Goal: Information Seeking & Learning: Learn about a topic

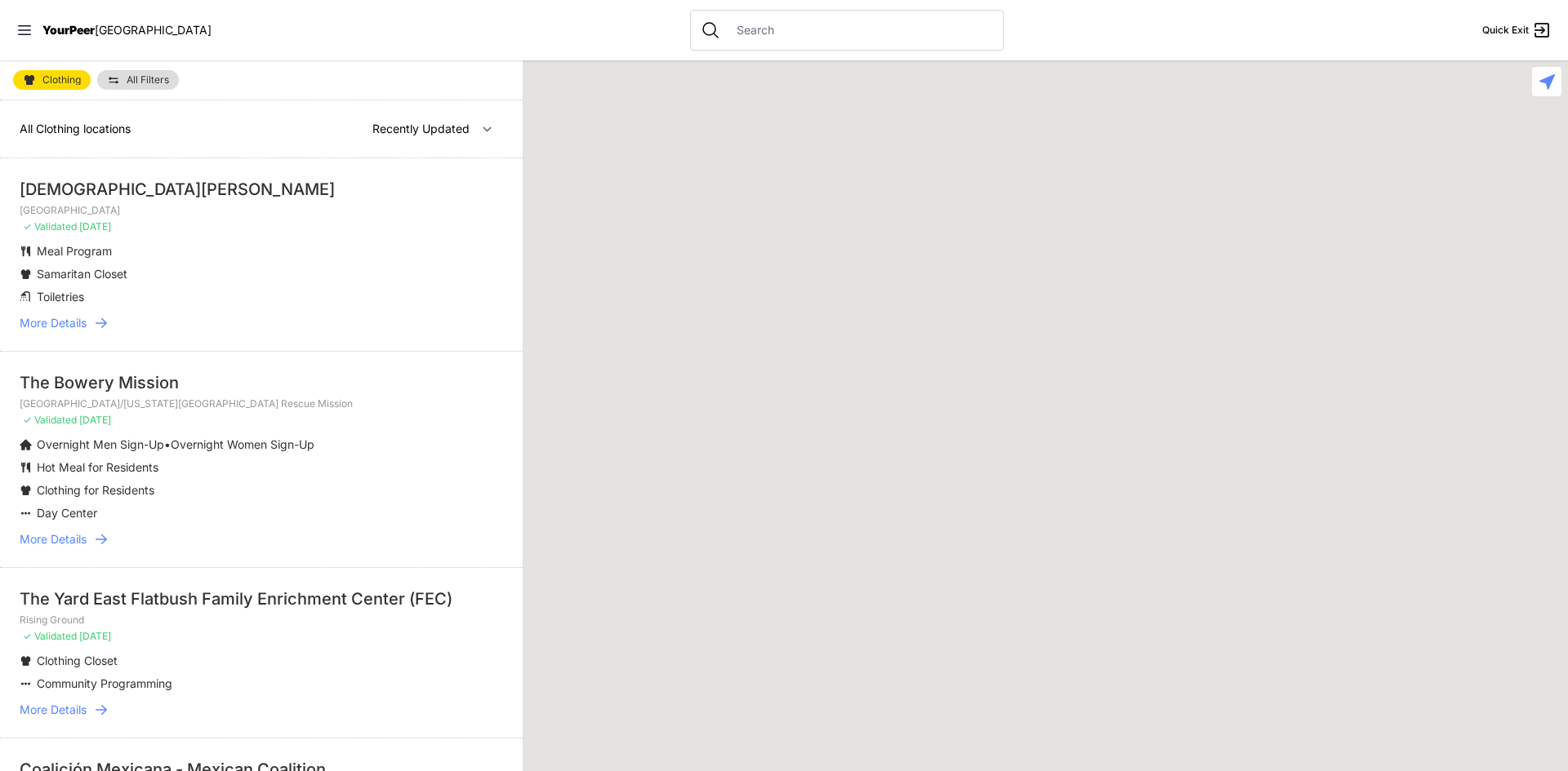
select select "recentlyUpdated"
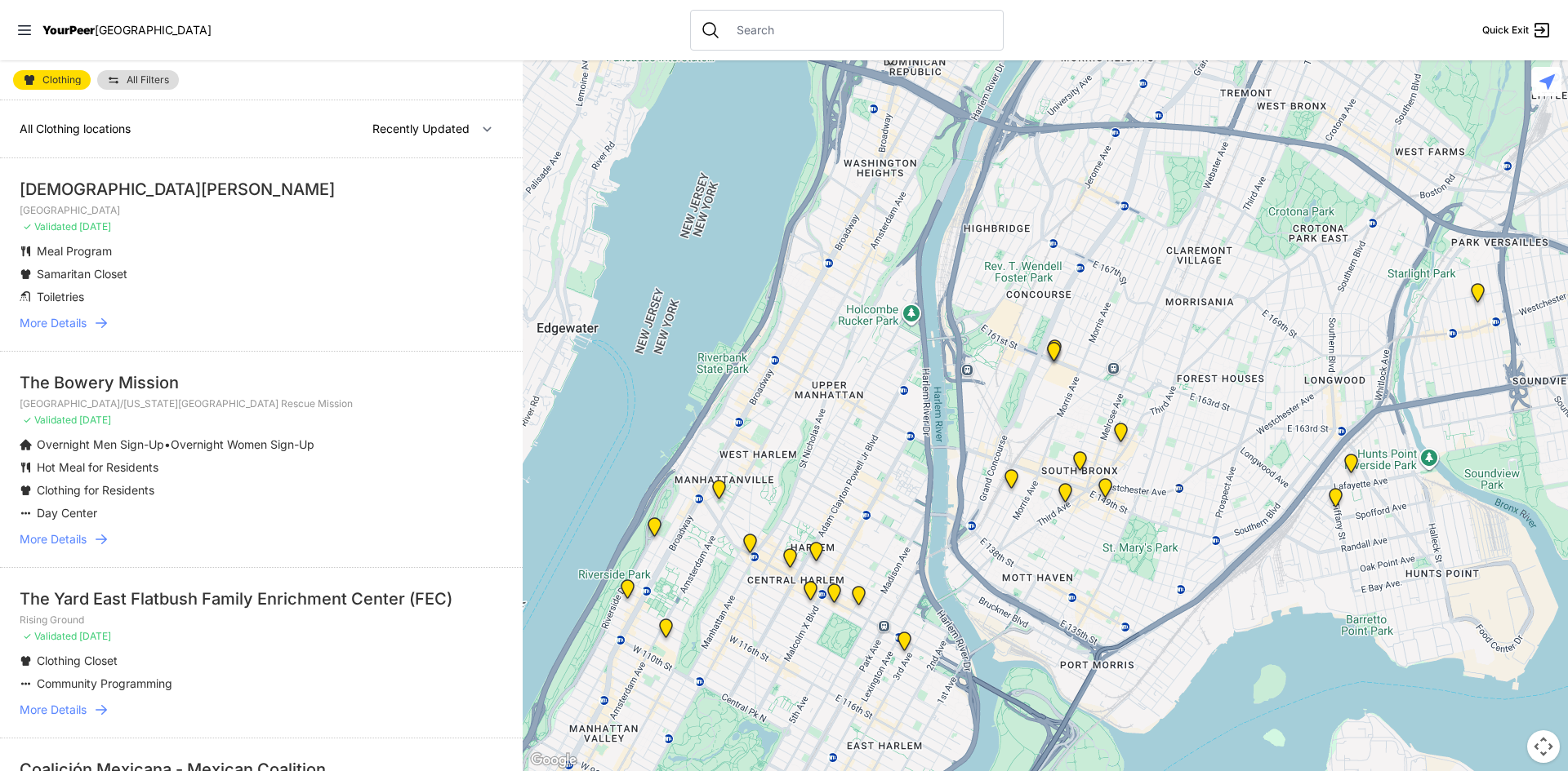
drag, startPoint x: 1407, startPoint y: 116, endPoint x: 947, endPoint y: 537, distance: 623.6
click at [1002, 553] on div at bounding box center [1045, 415] width 1046 height 711
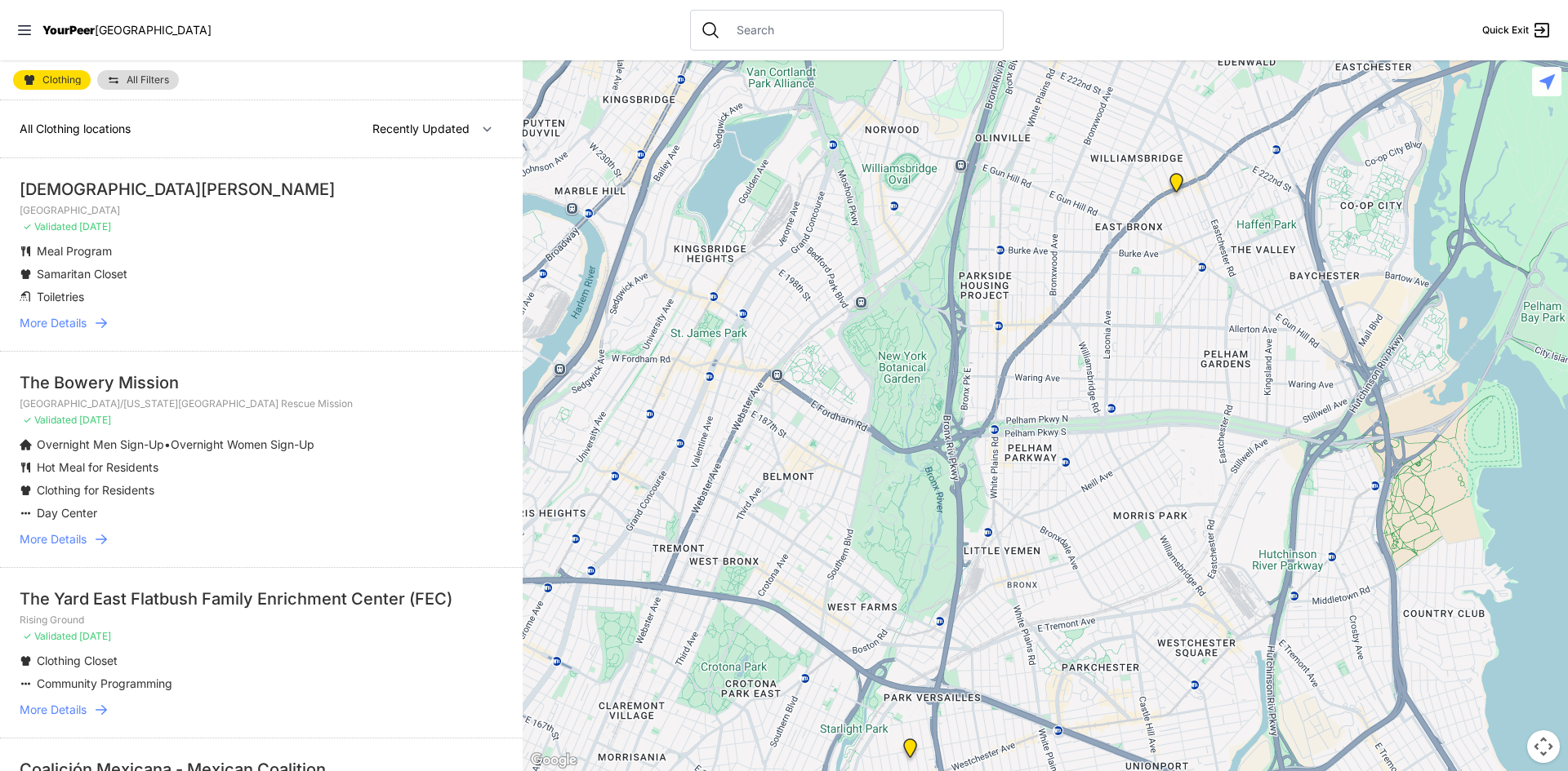
drag, startPoint x: 1319, startPoint y: 287, endPoint x: 744, endPoint y: 704, distance: 710.3
click at [749, 744] on div at bounding box center [1045, 415] width 1046 height 711
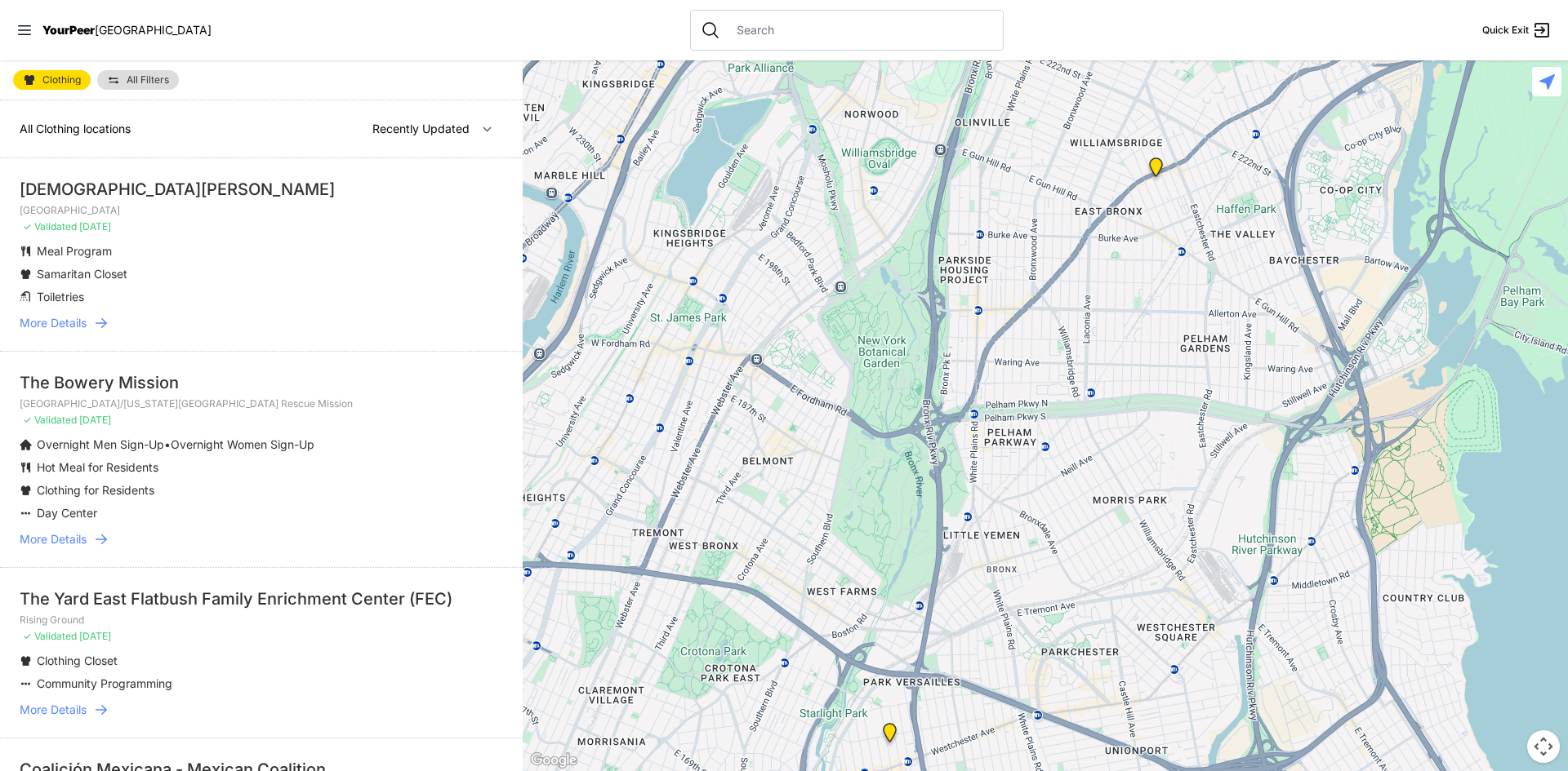
click at [1159, 166] on img at bounding box center [1156, 170] width 21 height 26
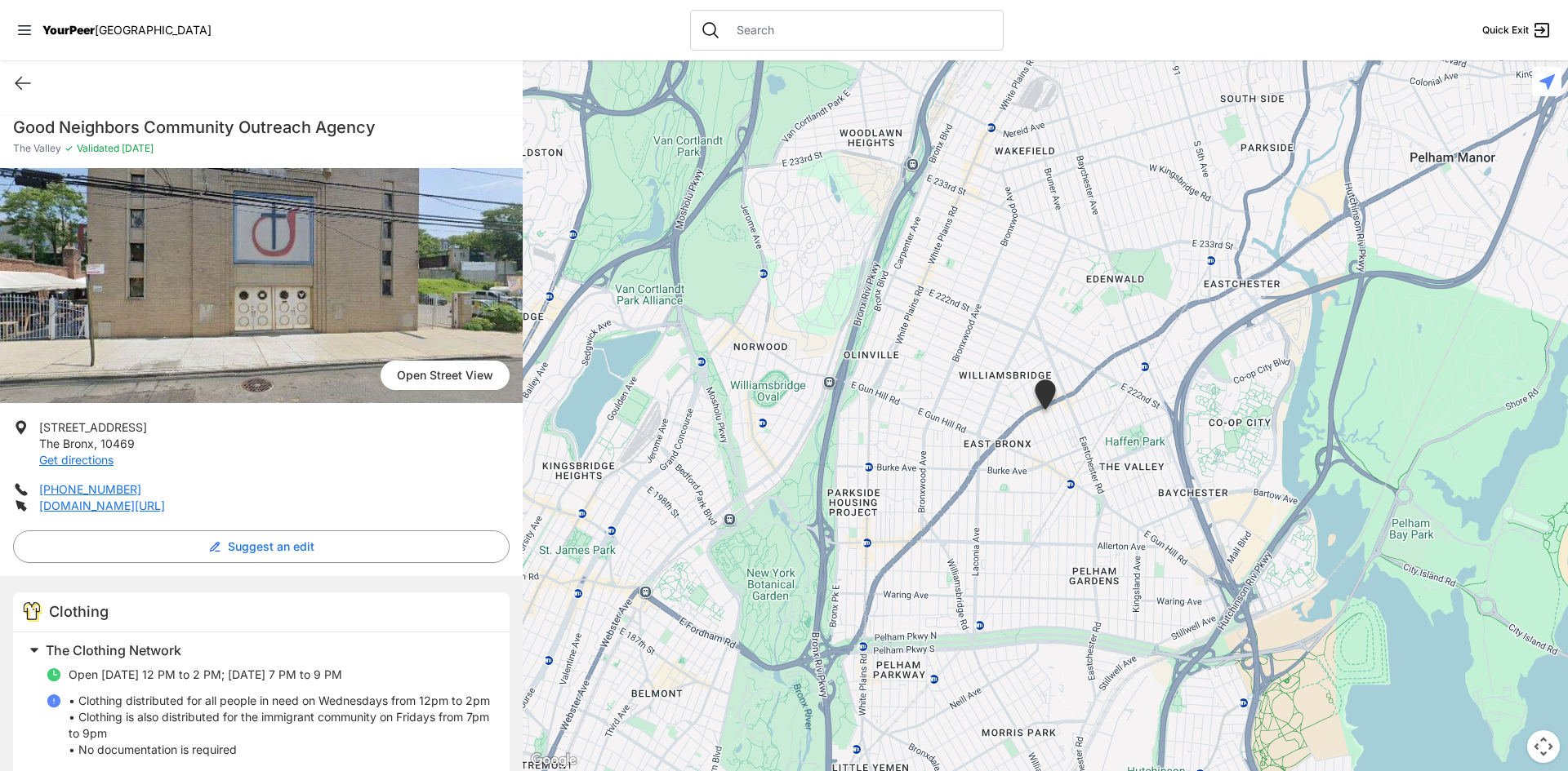
select select "recentlyUpdated"
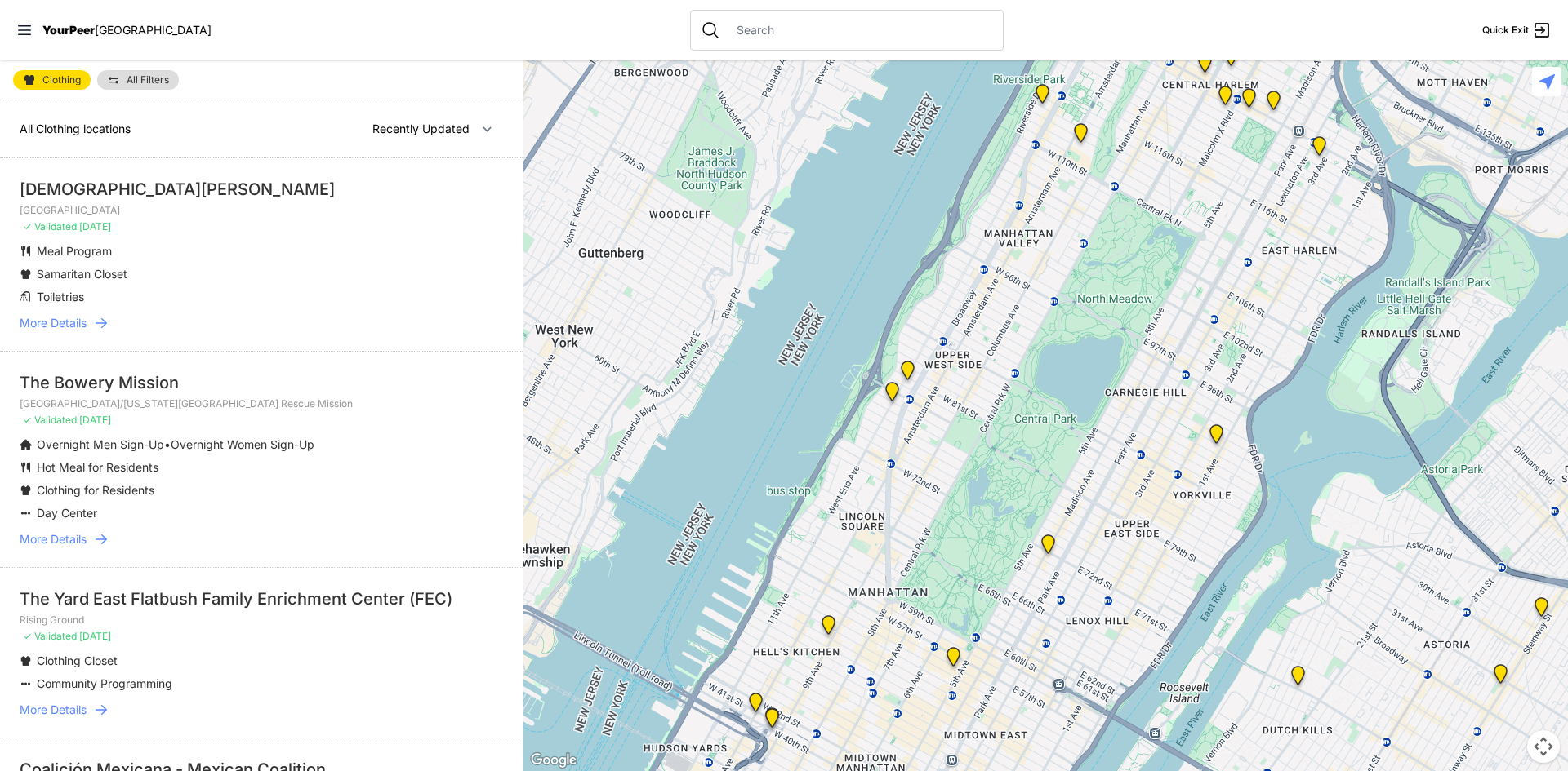
click at [913, 369] on img "Pathways Adult Drop-In Program" at bounding box center [908, 373] width 21 height 26
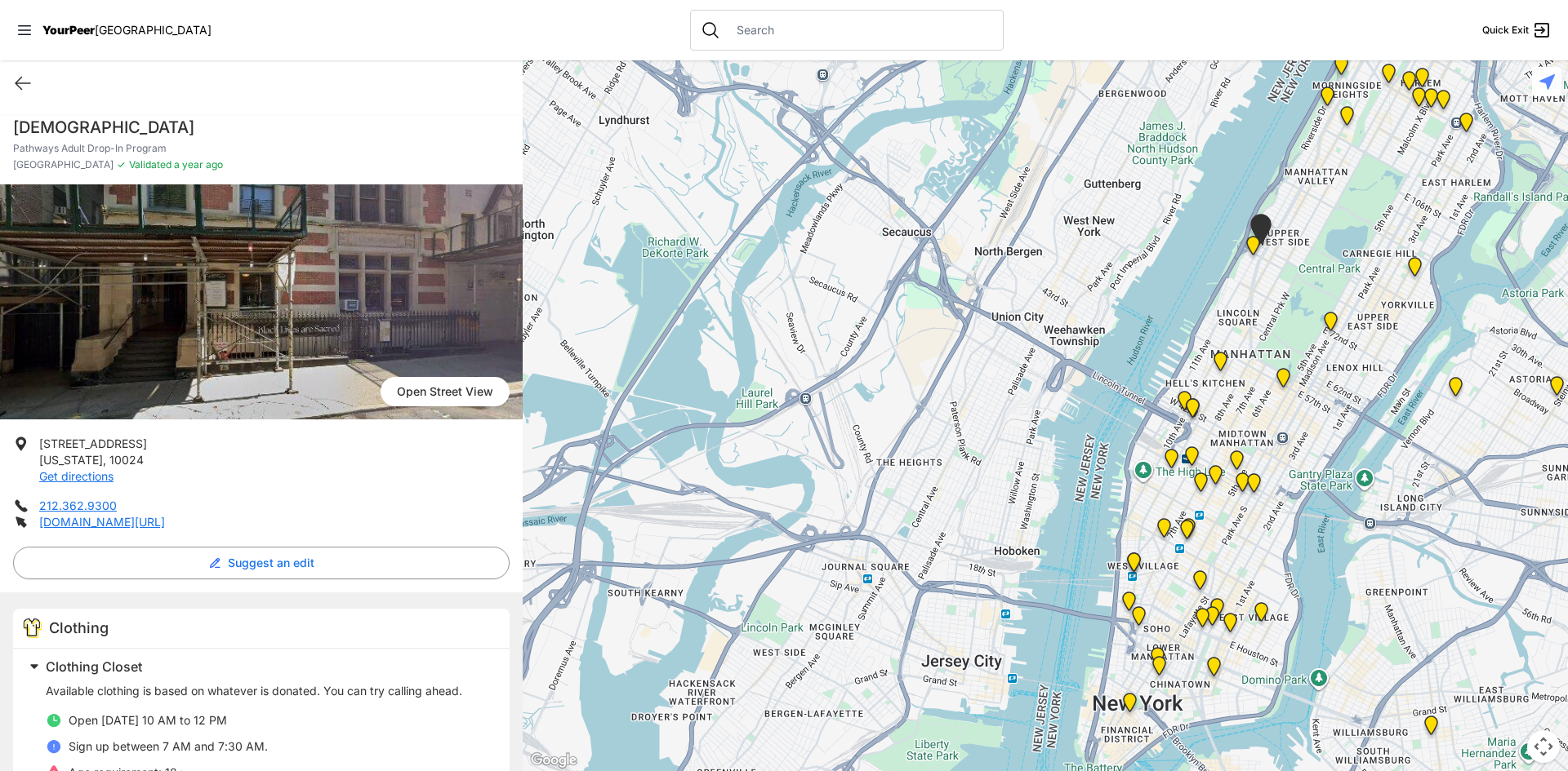
click at [1286, 373] on img at bounding box center [1283, 381] width 21 height 26
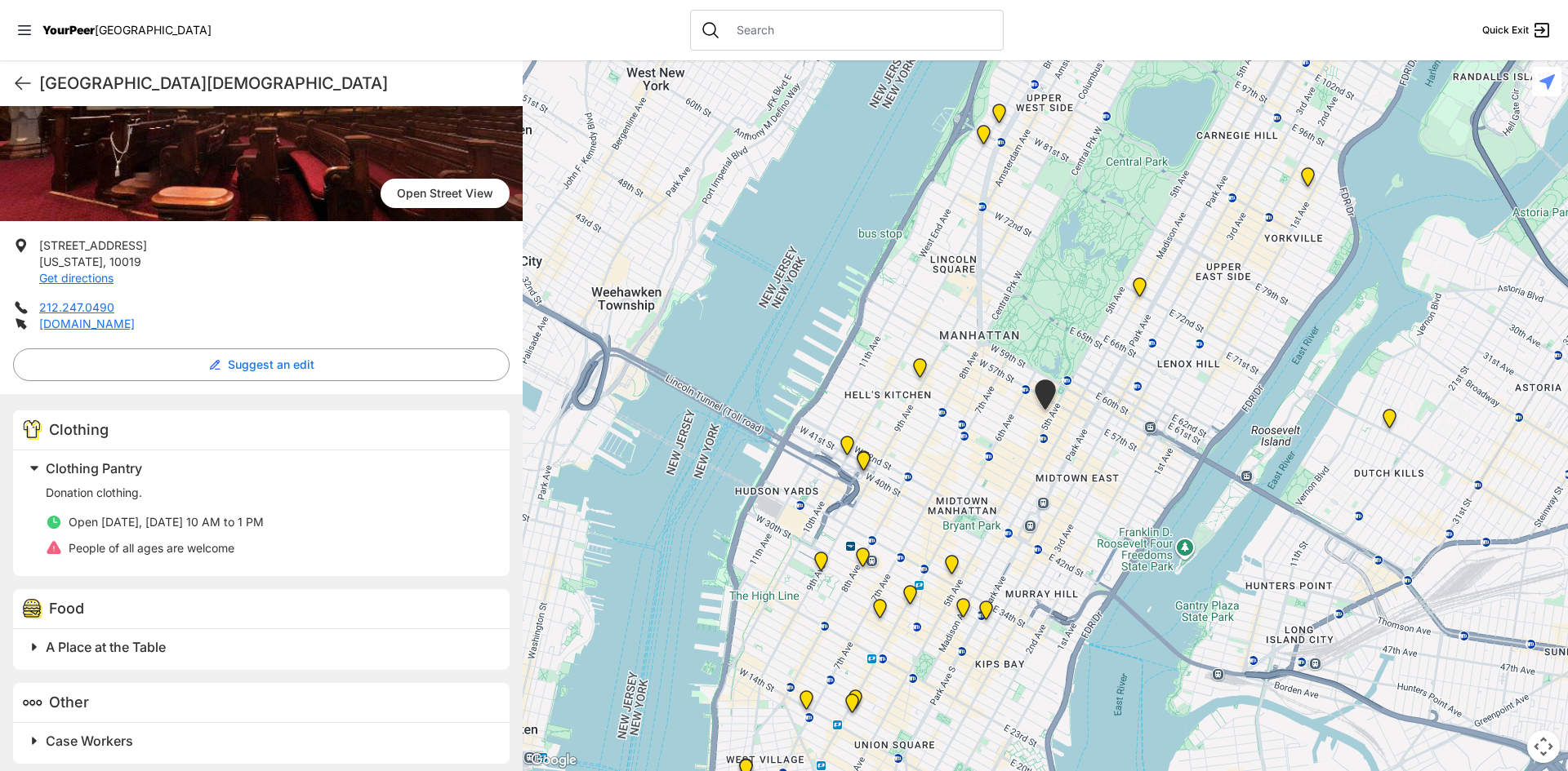
scroll to position [191, 0]
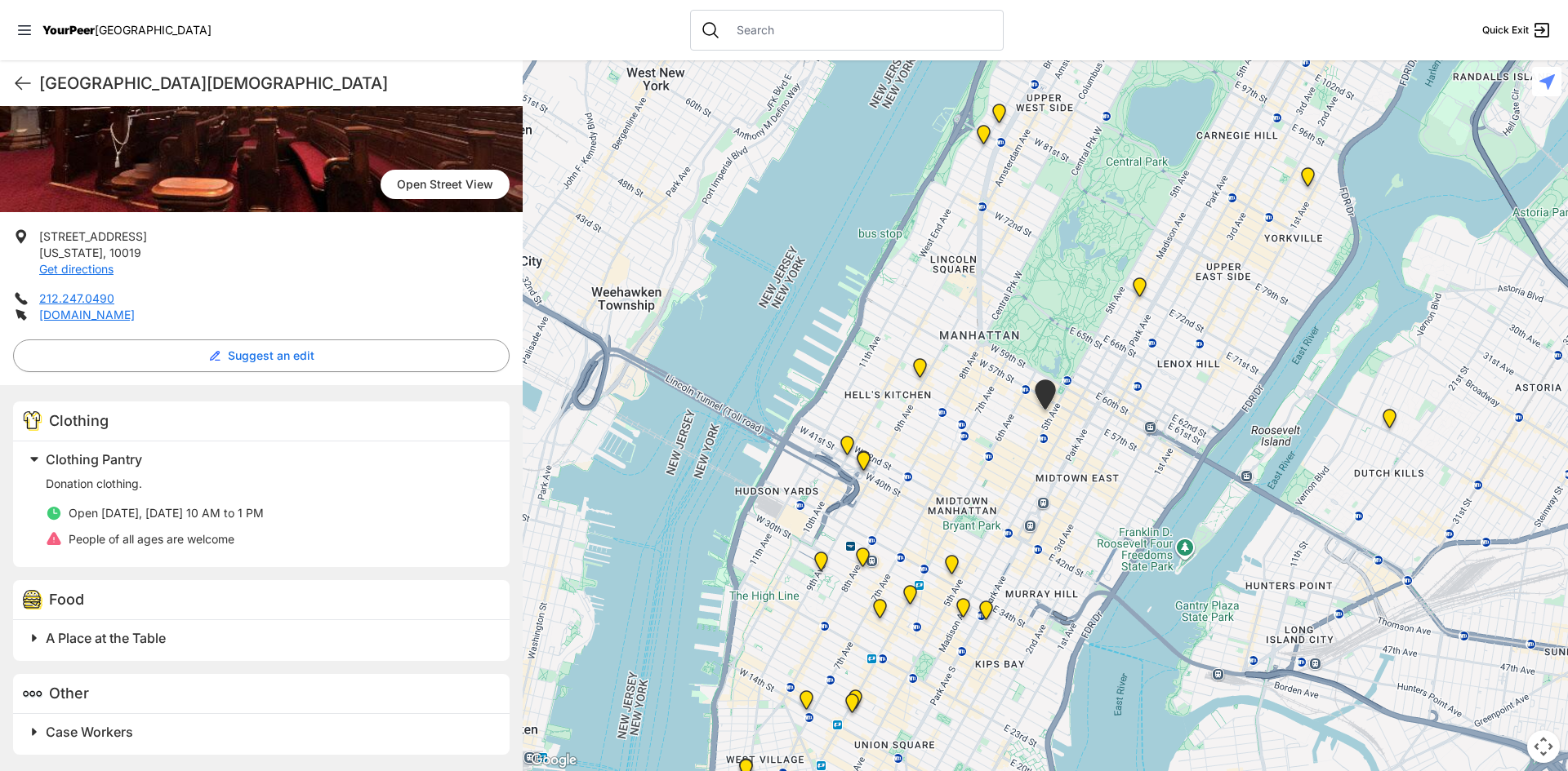
click at [30, 728] on span at bounding box center [238, 732] width 431 height 23
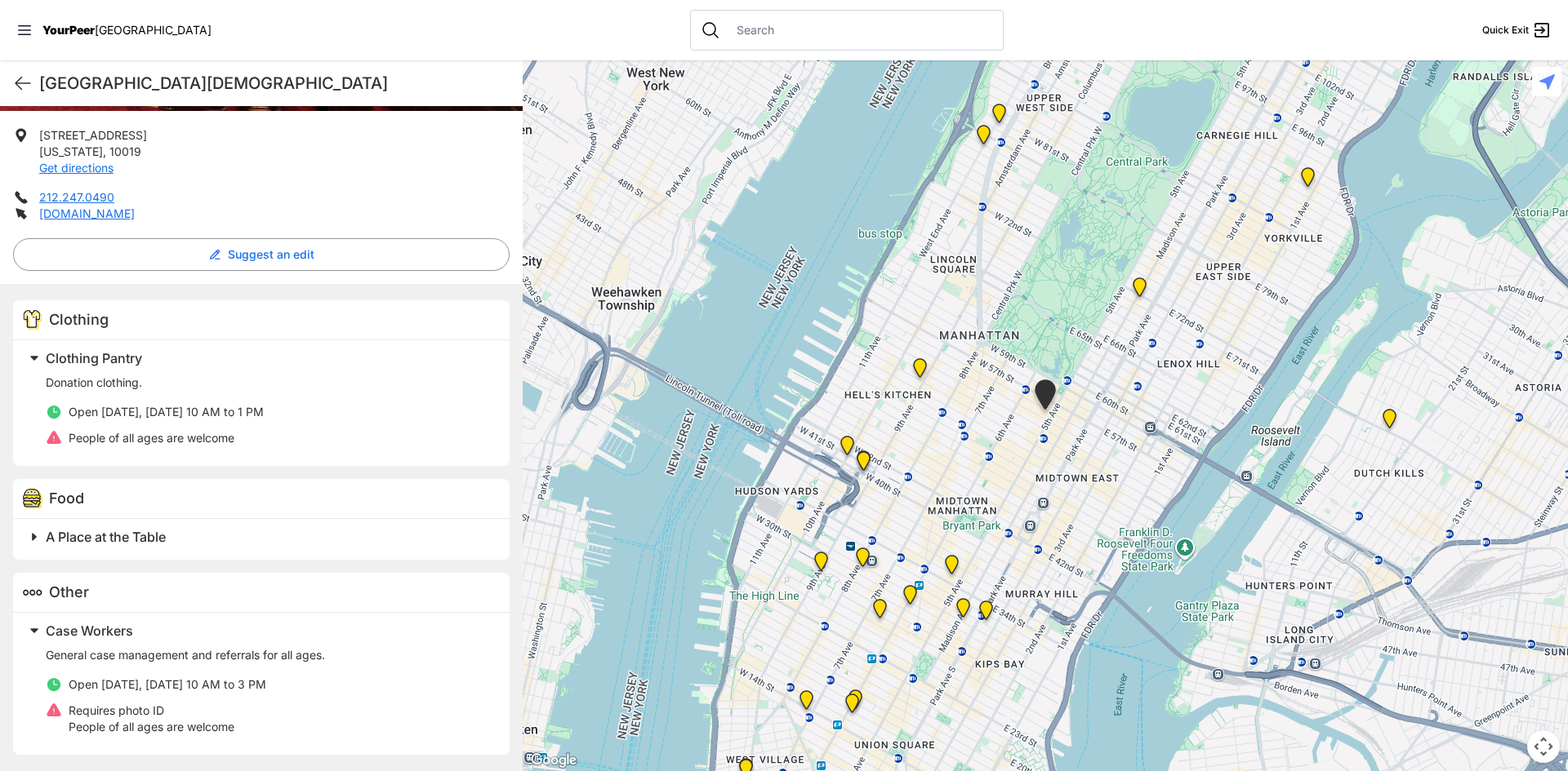
click at [29, 632] on span at bounding box center [238, 631] width 431 height 23
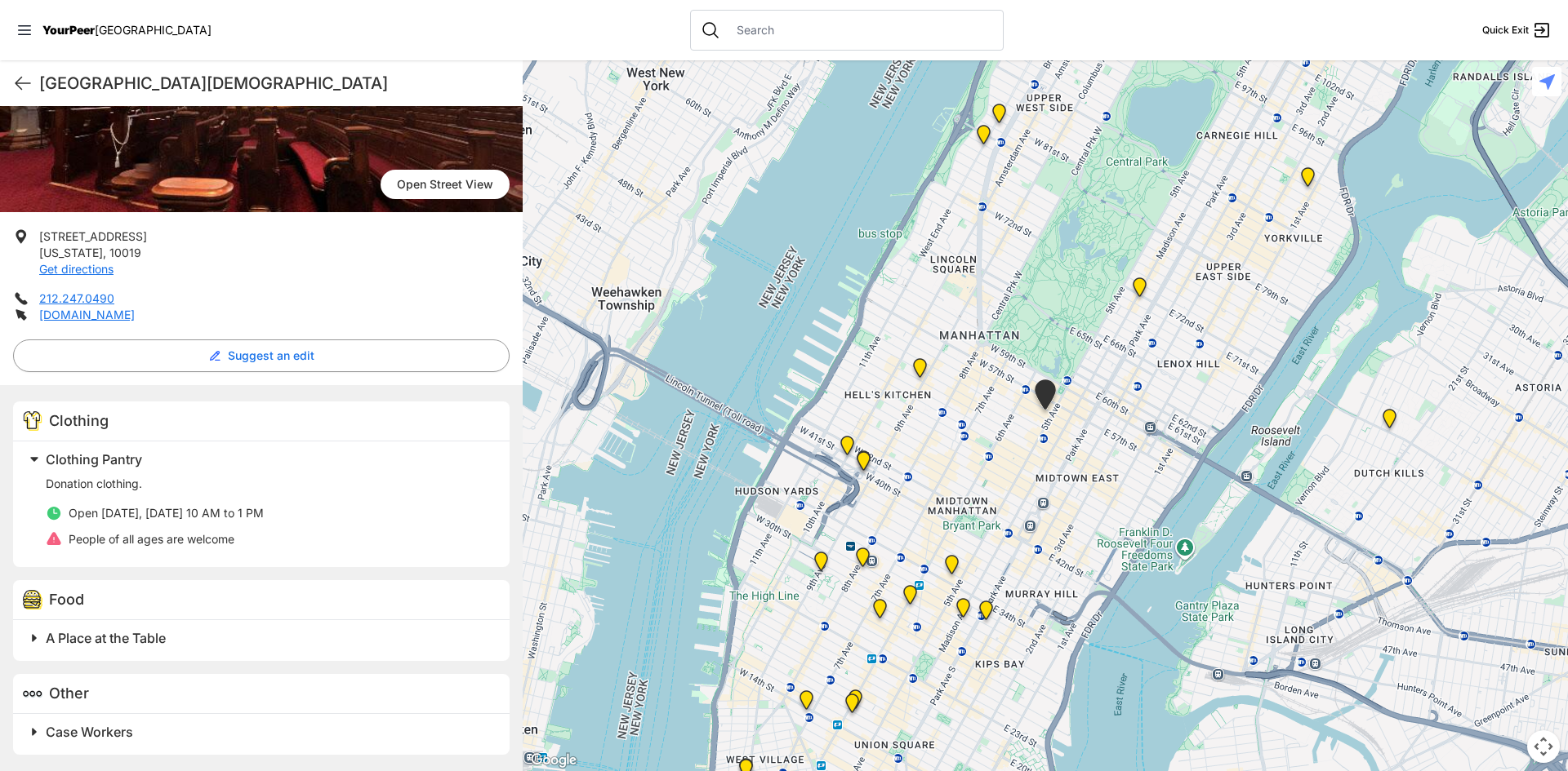
scroll to position [191, 0]
click at [1140, 282] on img "Manhattan" at bounding box center [1140, 290] width 21 height 26
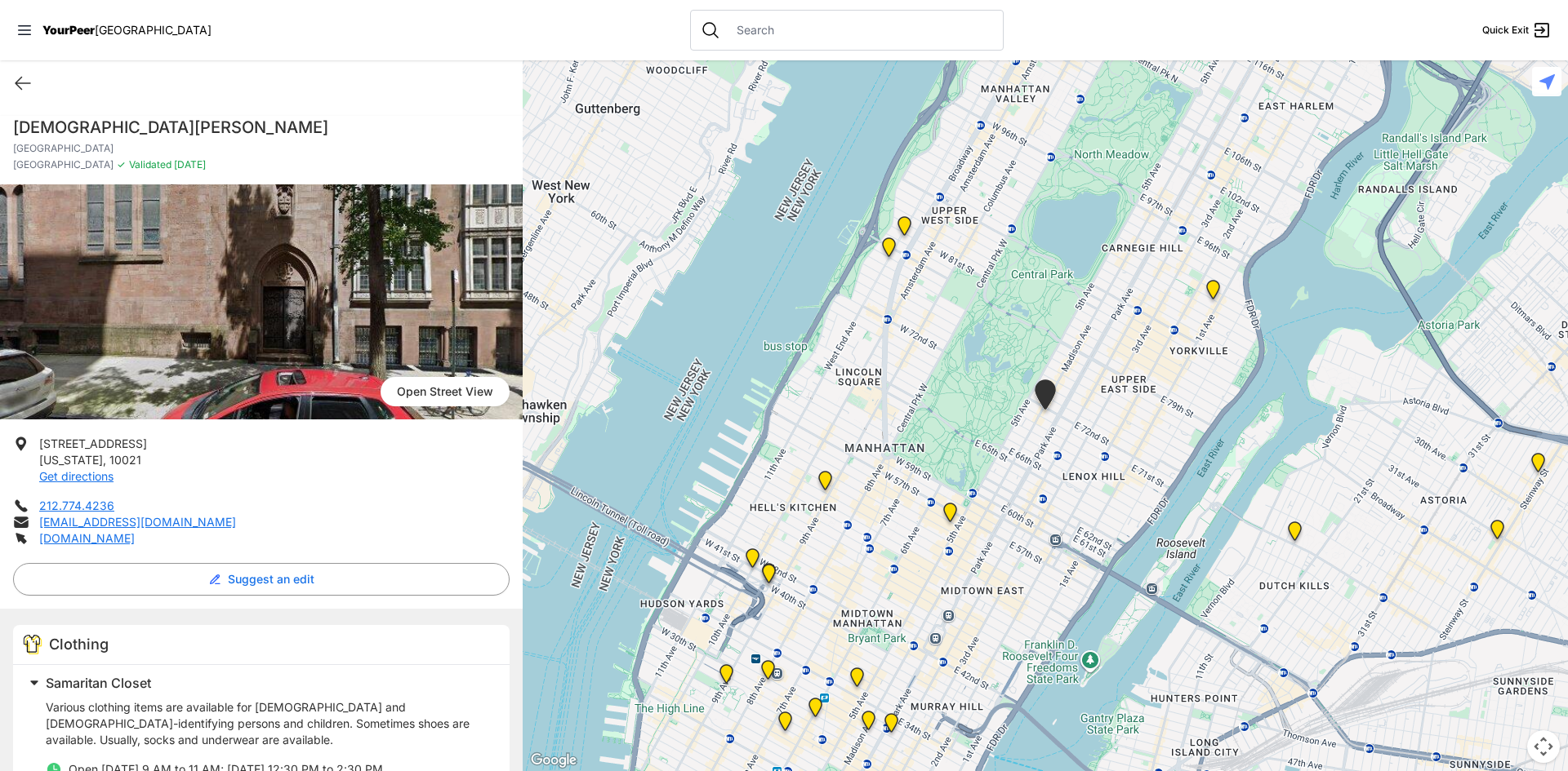
click at [1214, 291] on img "Avenue Church" at bounding box center [1213, 293] width 21 height 26
click at [1214, 291] on img "Avenue Church" at bounding box center [1213, 294] width 21 height 26
click at [1216, 294] on img "Avenue Church" at bounding box center [1213, 294] width 21 height 26
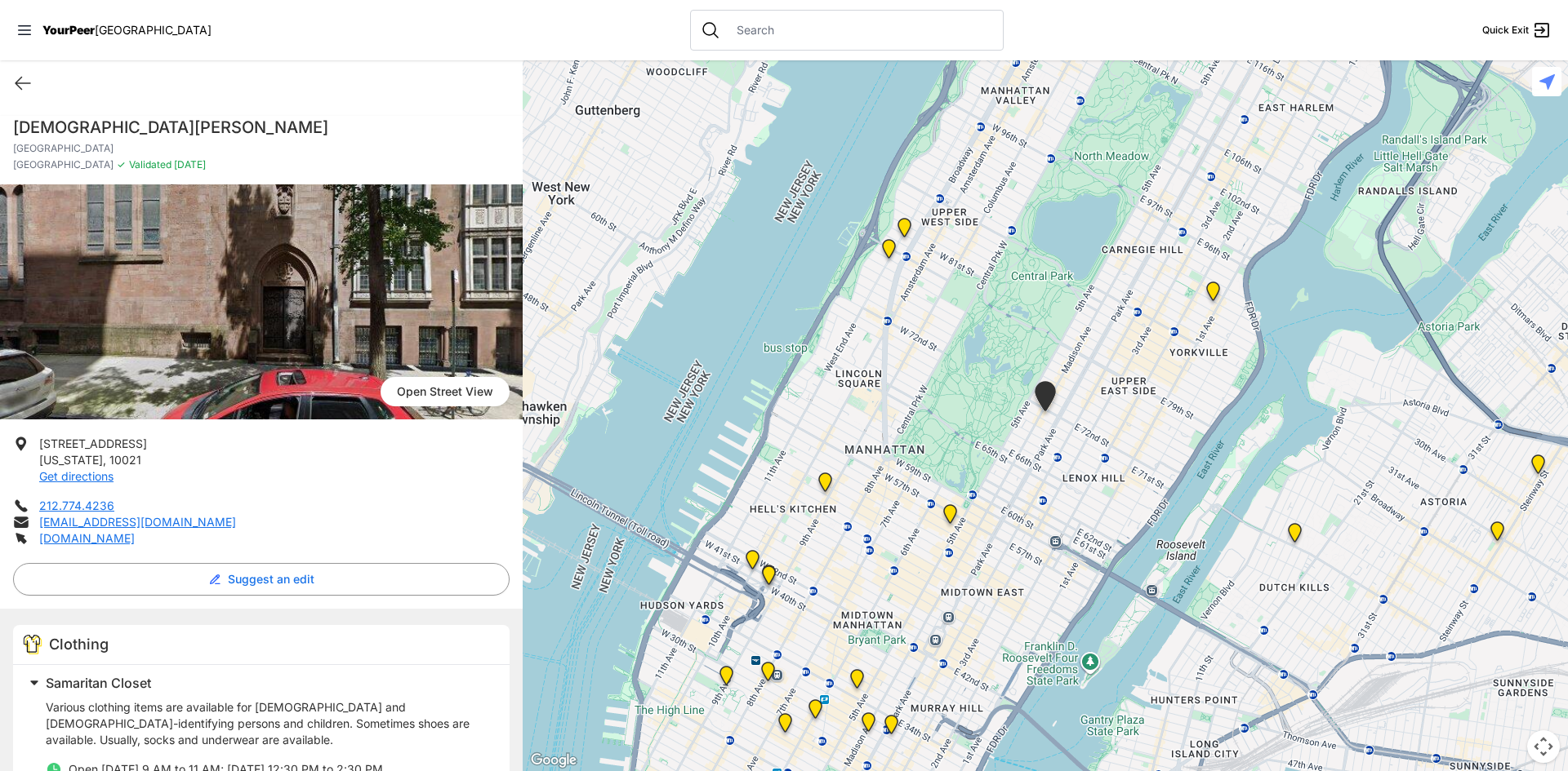
click at [1210, 294] on img "Avenue Church" at bounding box center [1213, 294] width 21 height 26
click at [901, 227] on img "Pathways Adult Drop-In Program" at bounding box center [904, 230] width 21 height 26
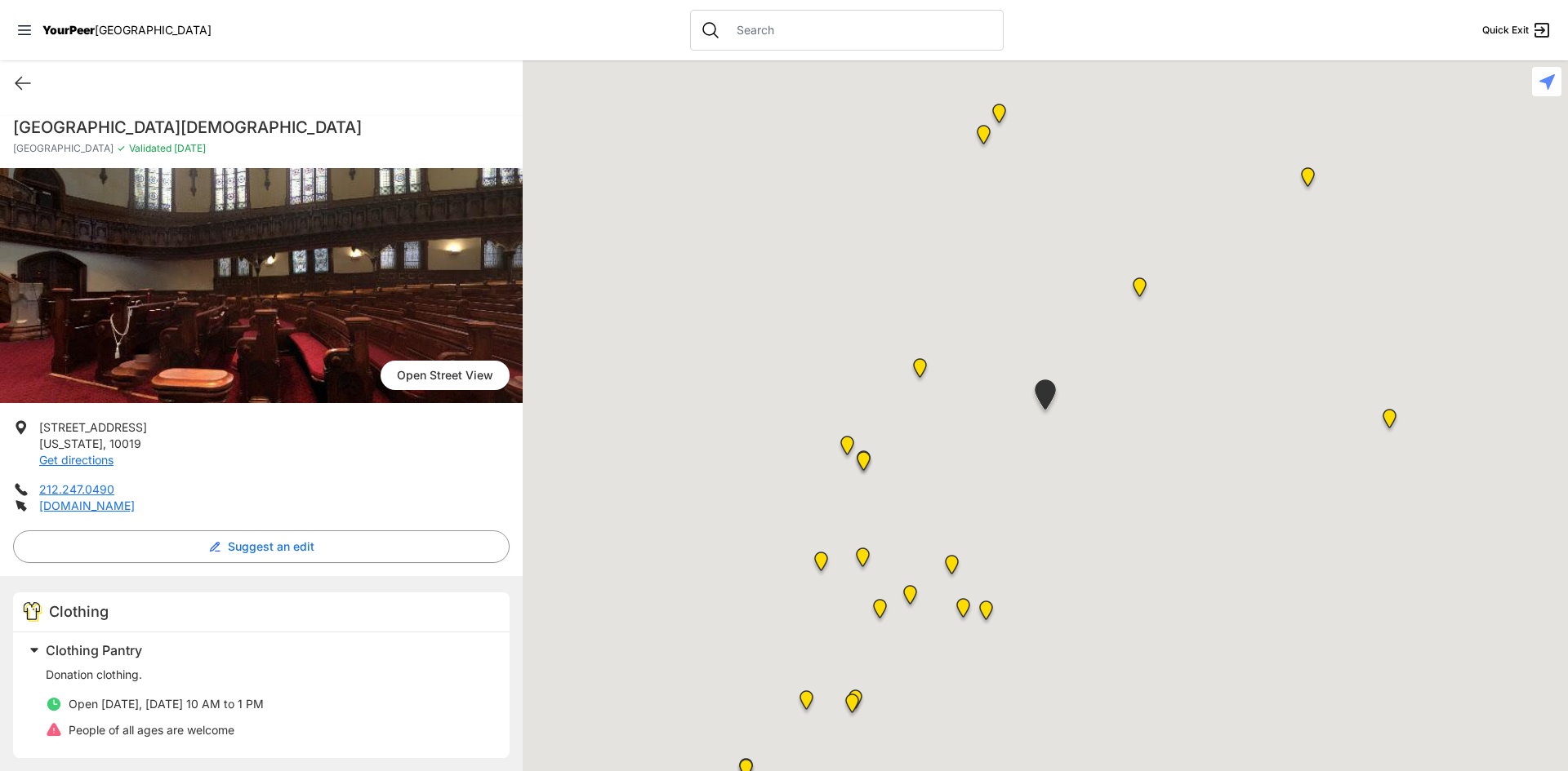
scroll to position [191, 0]
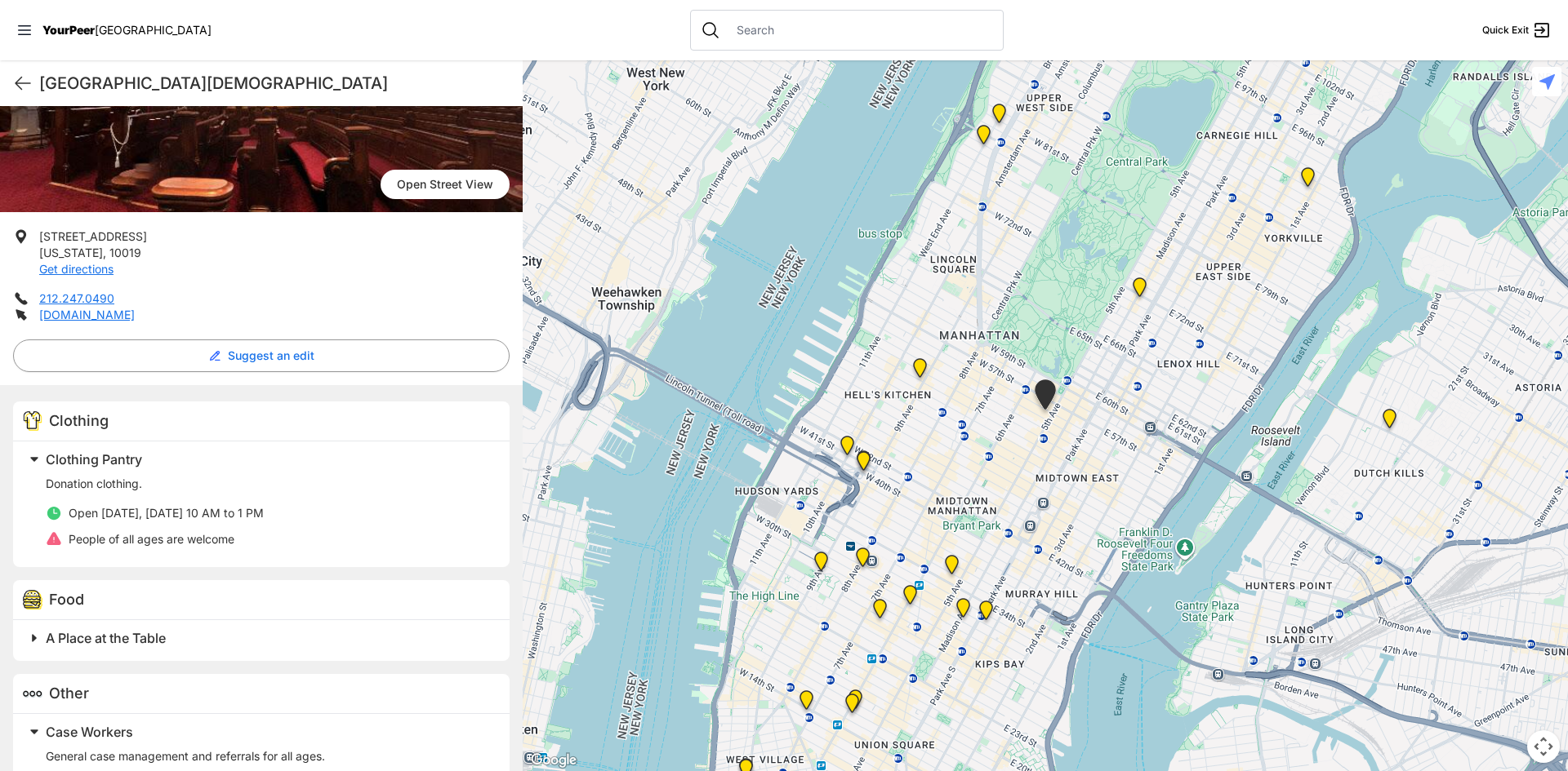
click at [1133, 286] on img "Manhattan" at bounding box center [1140, 290] width 21 height 26
click at [1142, 281] on img "Manhattan" at bounding box center [1139, 289] width 21 height 26
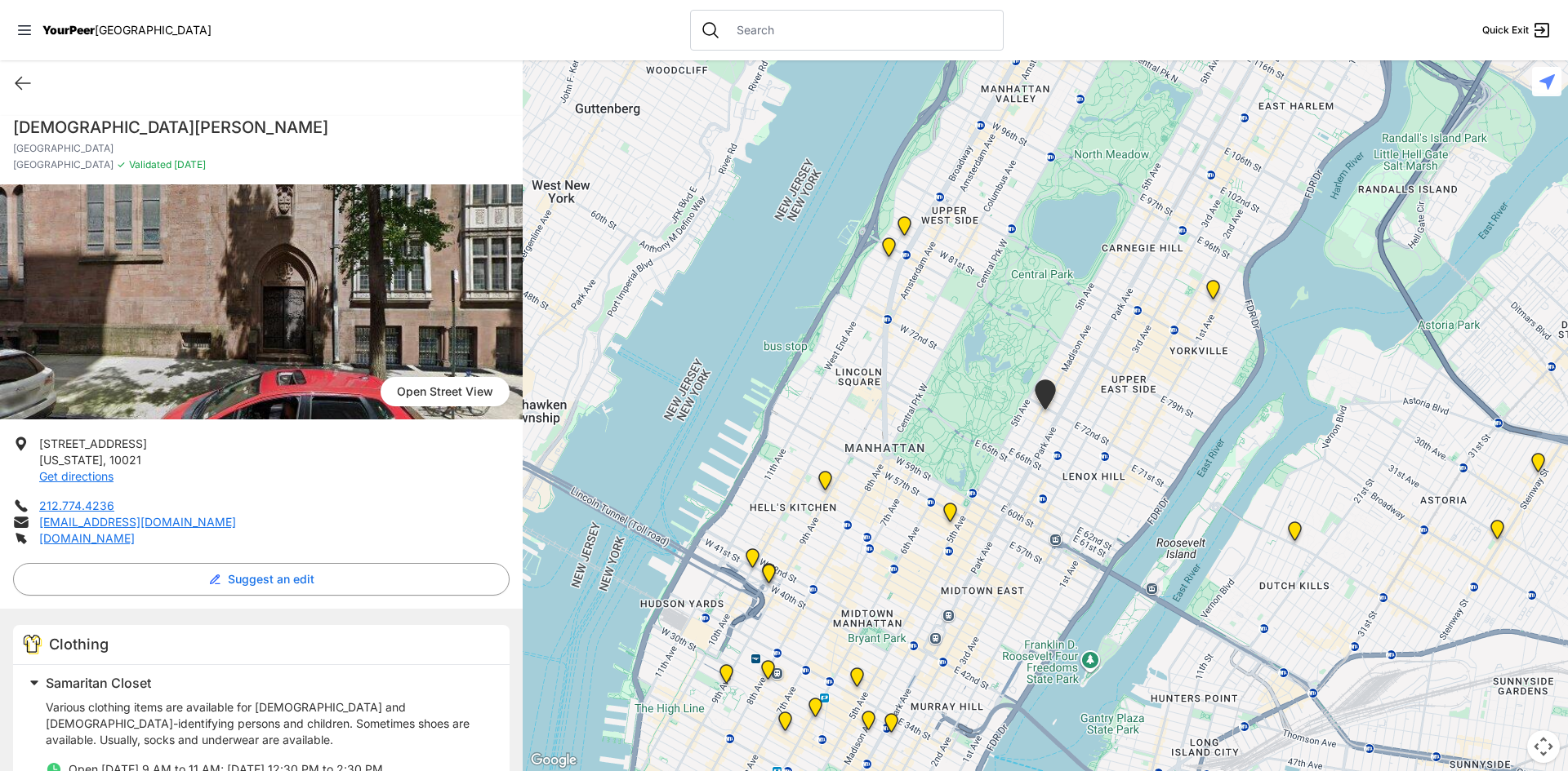
click at [1214, 289] on img "Avenue Church" at bounding box center [1213, 293] width 21 height 26
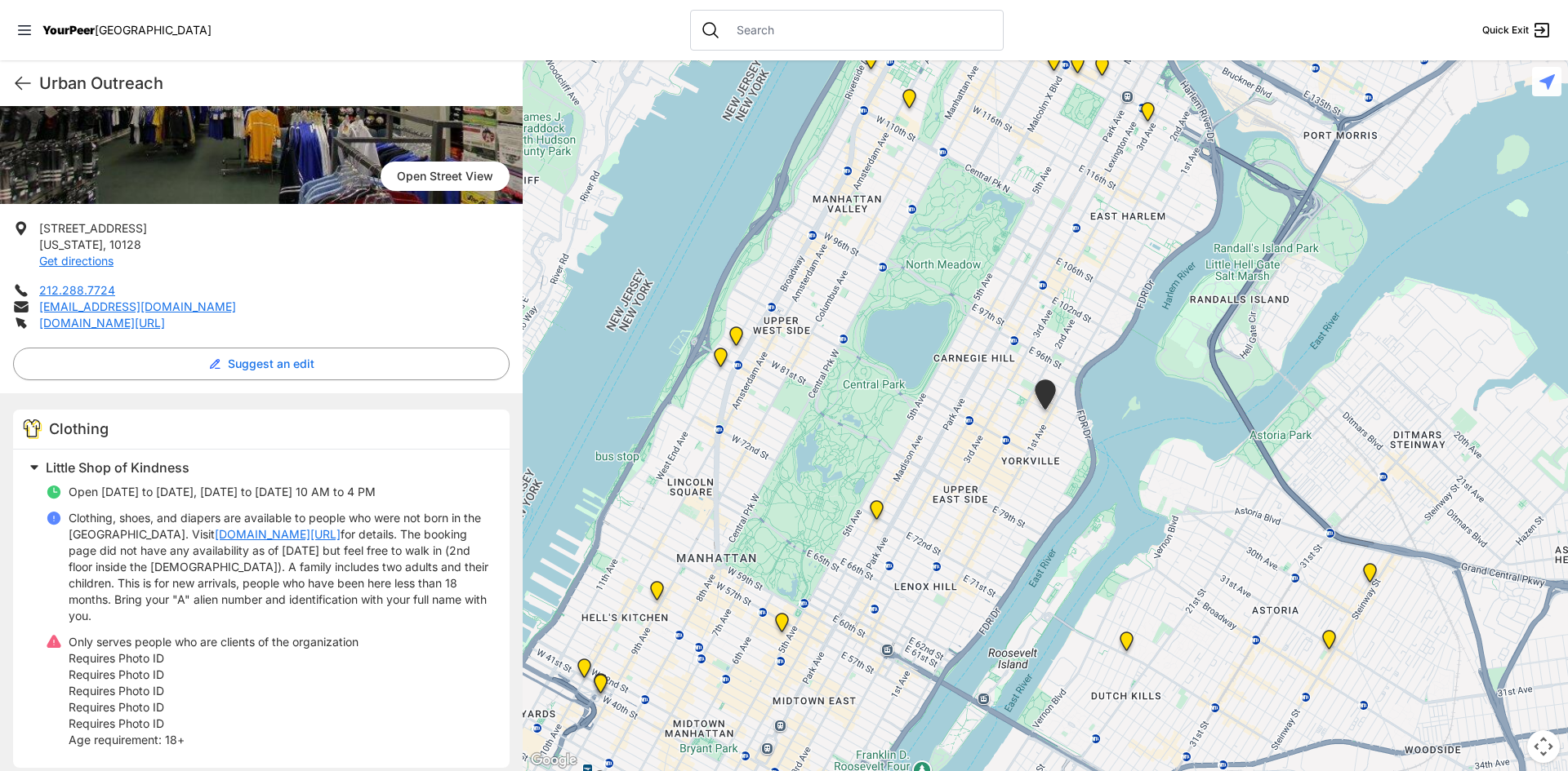
scroll to position [163, 0]
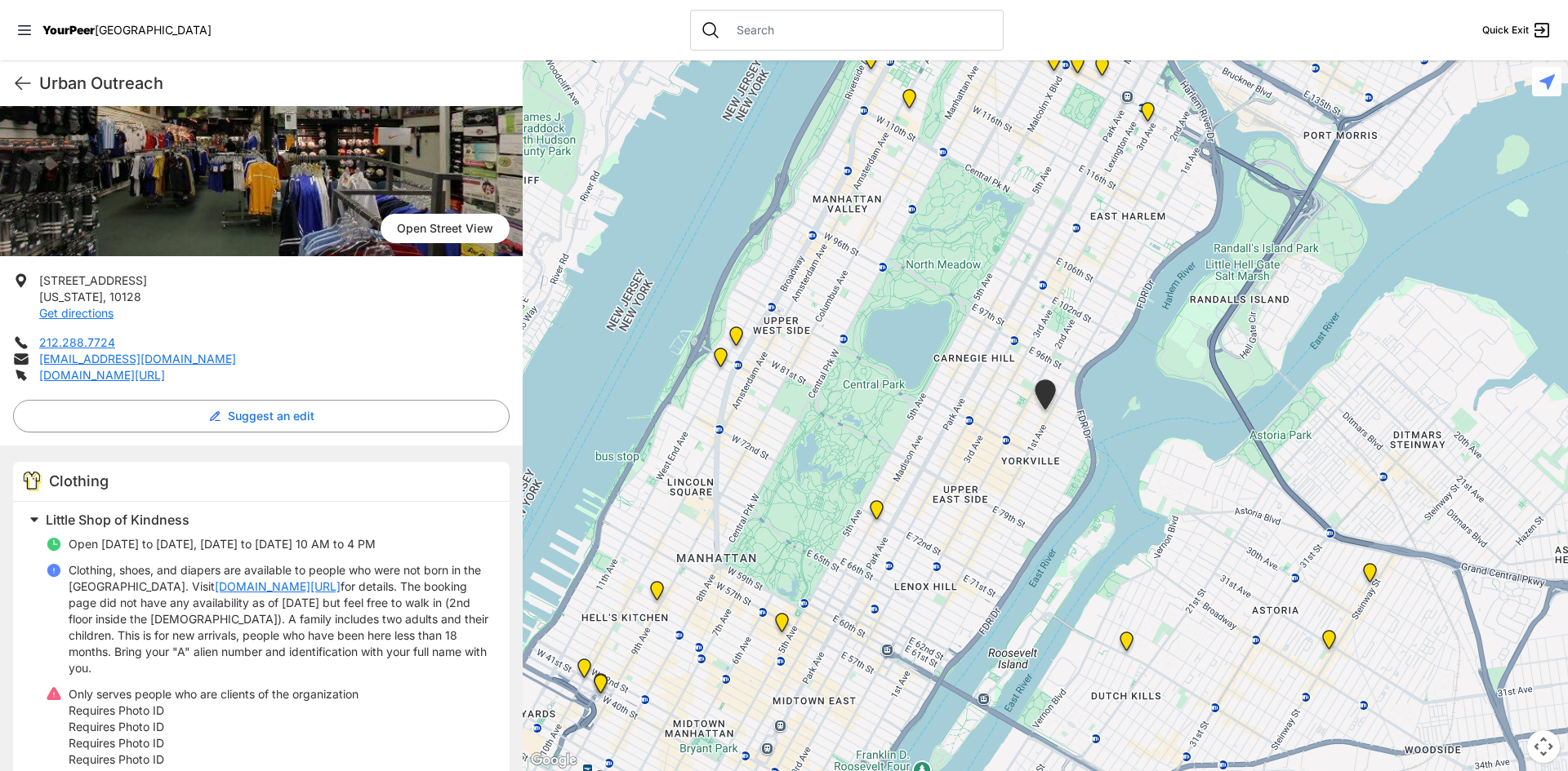
click at [653, 589] on img "9th Avenue Drop-in Center" at bounding box center [657, 594] width 21 height 26
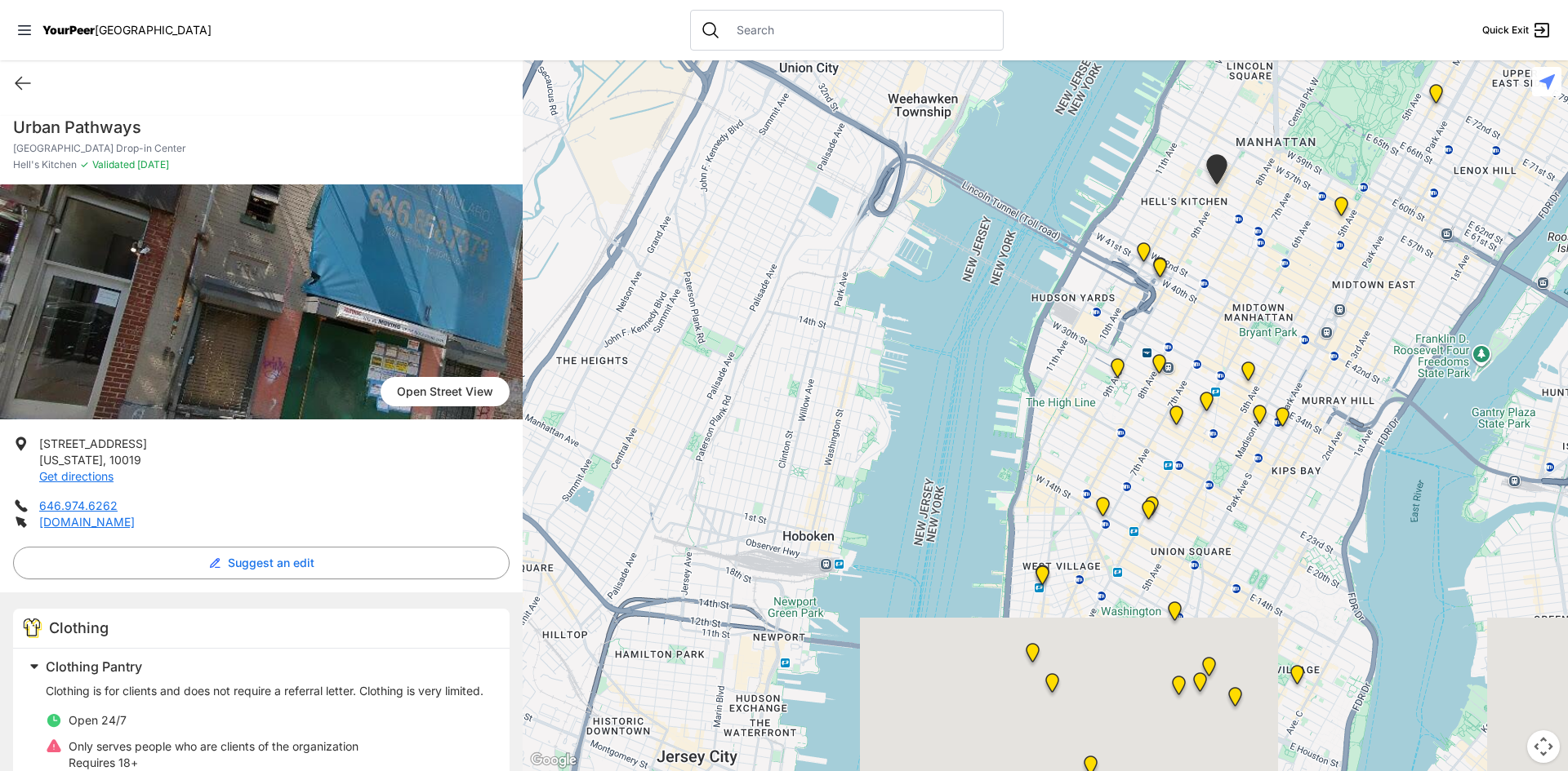
drag, startPoint x: 950, startPoint y: 508, endPoint x: 1324, endPoint y: 54, distance: 588.2
click at [1324, 54] on div "Close panel YourPeer [GEOGRAPHIC_DATA] Quick Exit Single Adult Families Soup Ki…" at bounding box center [784, 385] width 1568 height 771
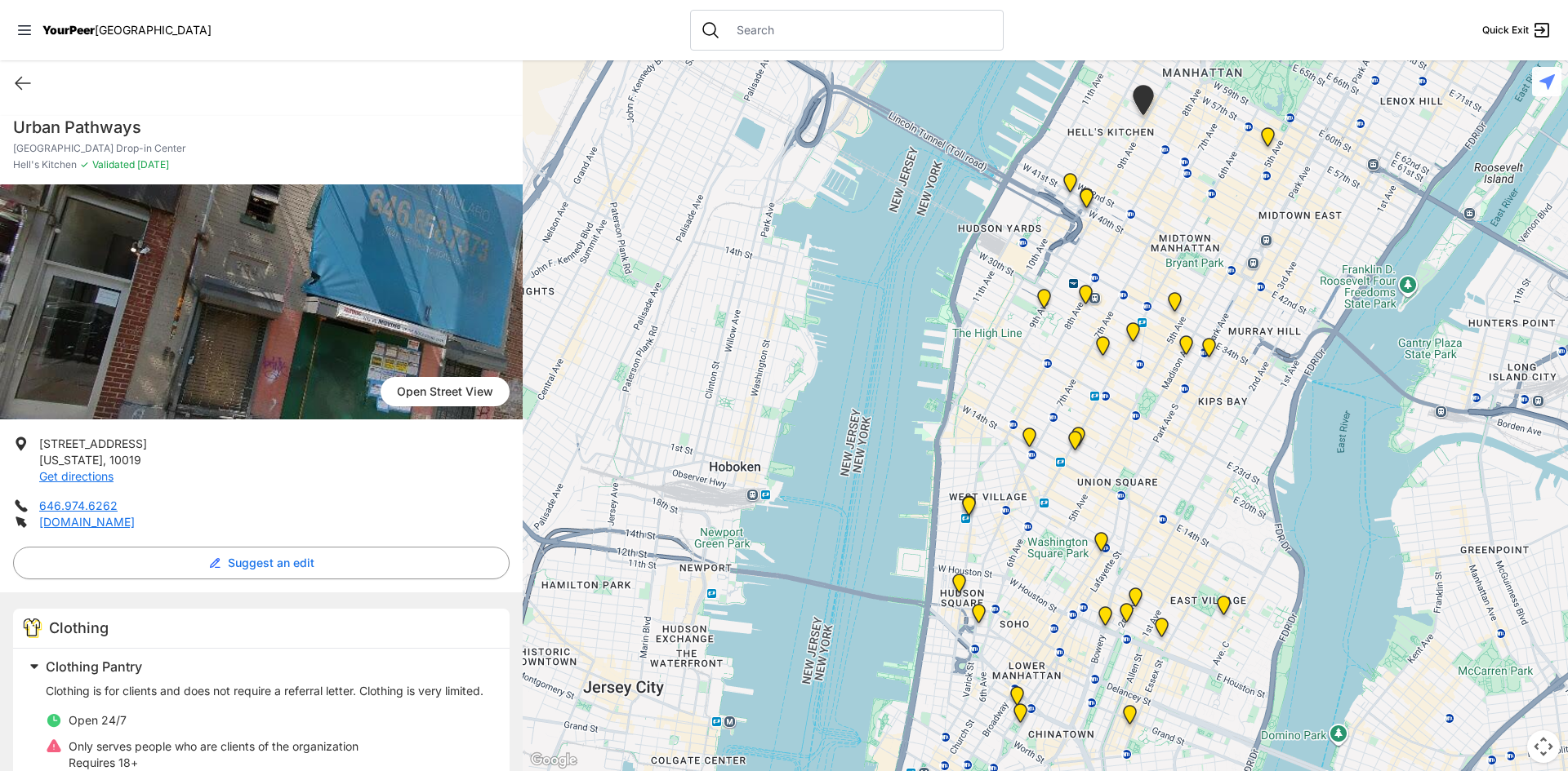
click at [1074, 182] on img "New York" at bounding box center [1070, 185] width 21 height 26
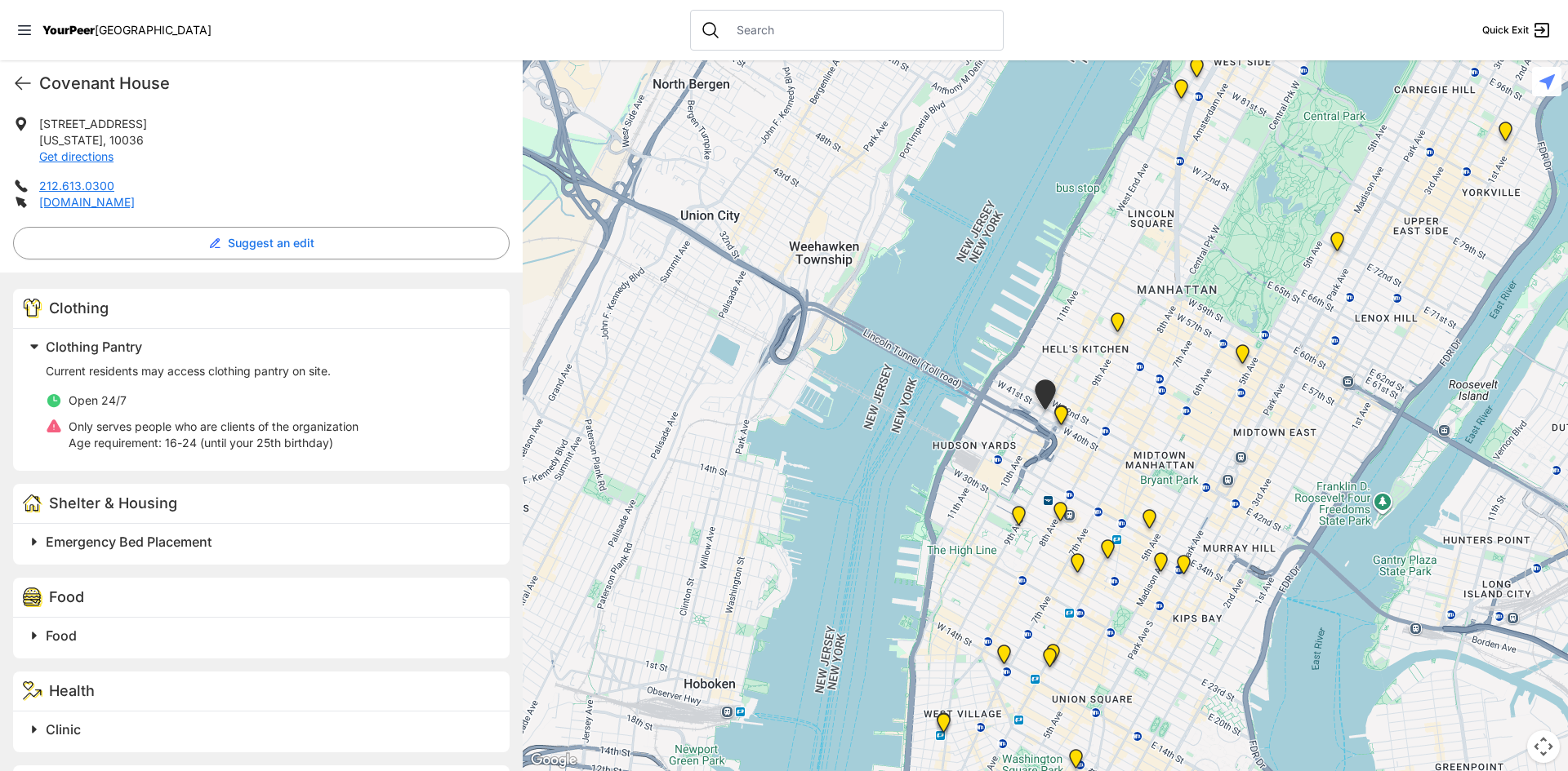
scroll to position [327, 0]
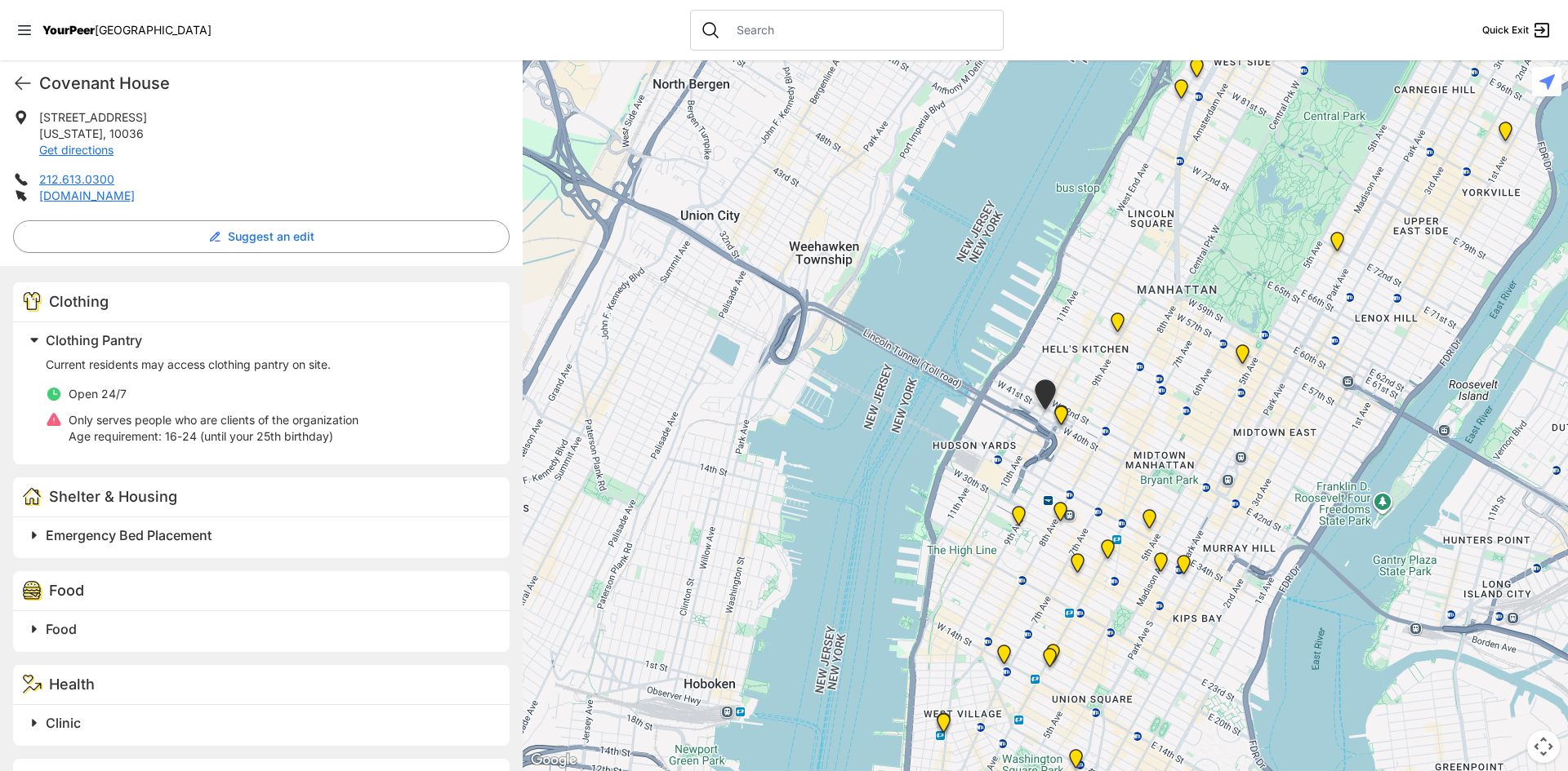
click at [1122, 319] on img "9th Avenue Drop-in Center" at bounding box center [1117, 325] width 21 height 26
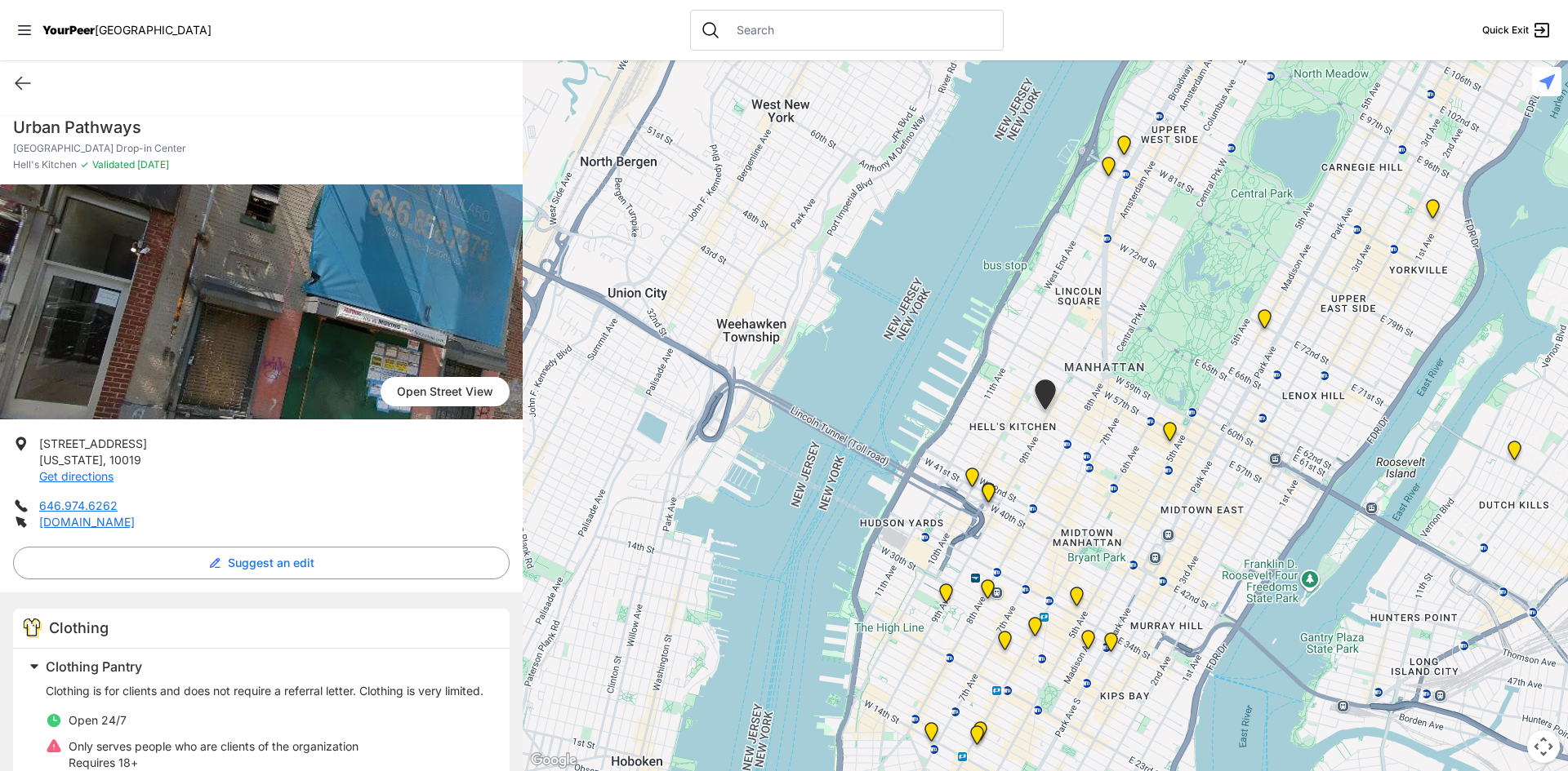
click at [1081, 590] on img at bounding box center [1076, 599] width 21 height 26
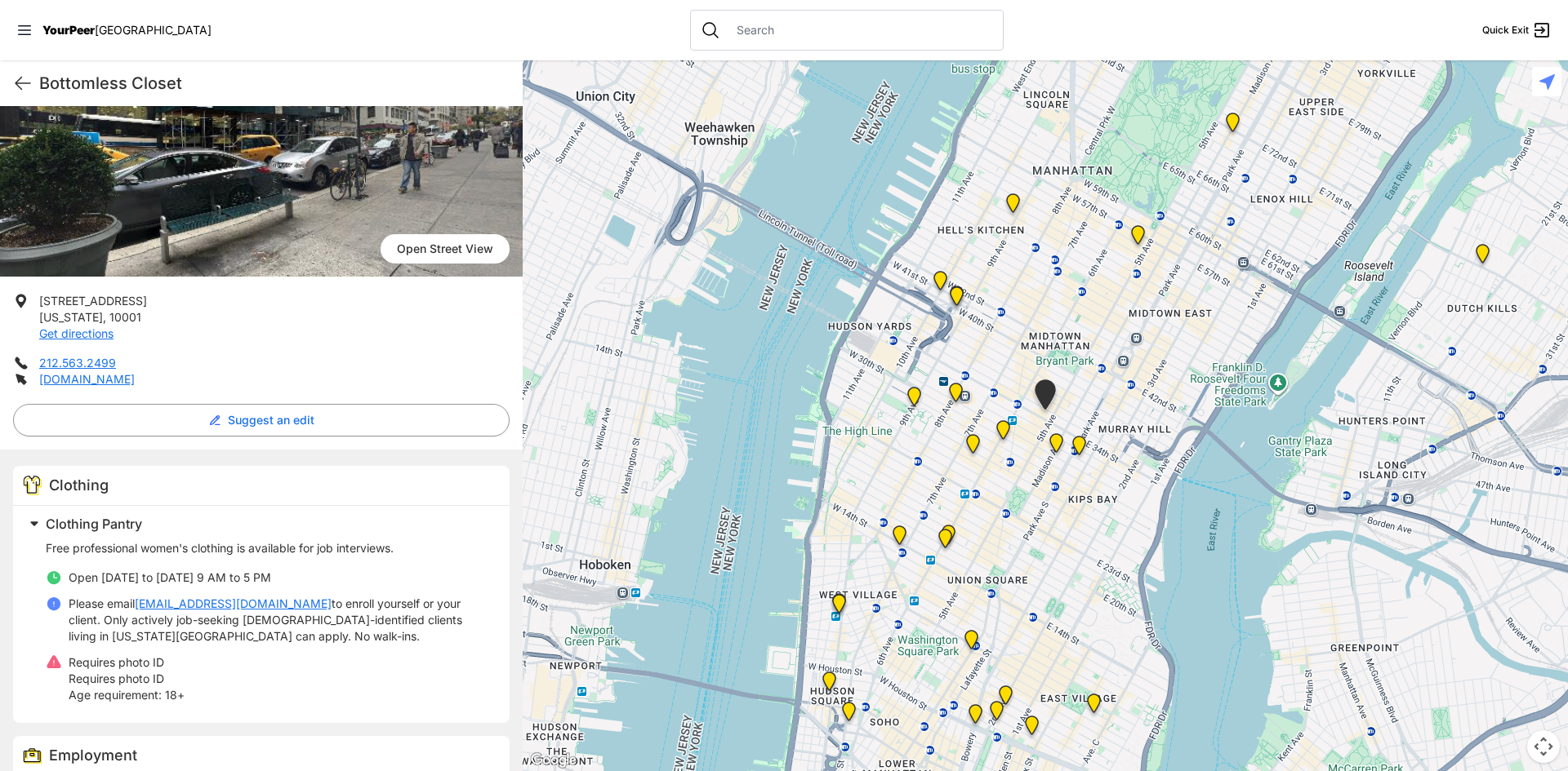
scroll to position [163, 0]
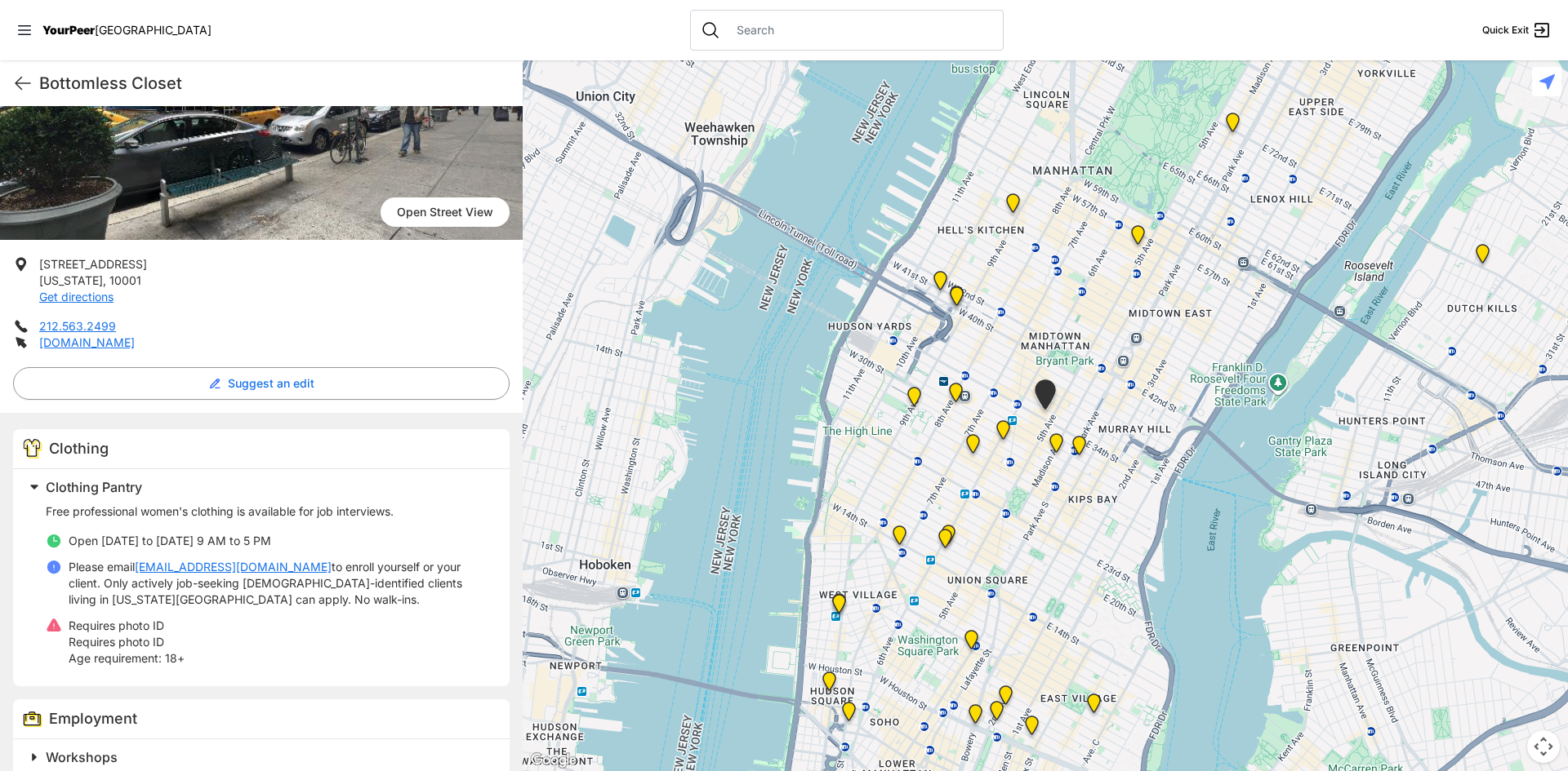
click at [999, 432] on img "Headquarters" at bounding box center [1003, 433] width 21 height 26
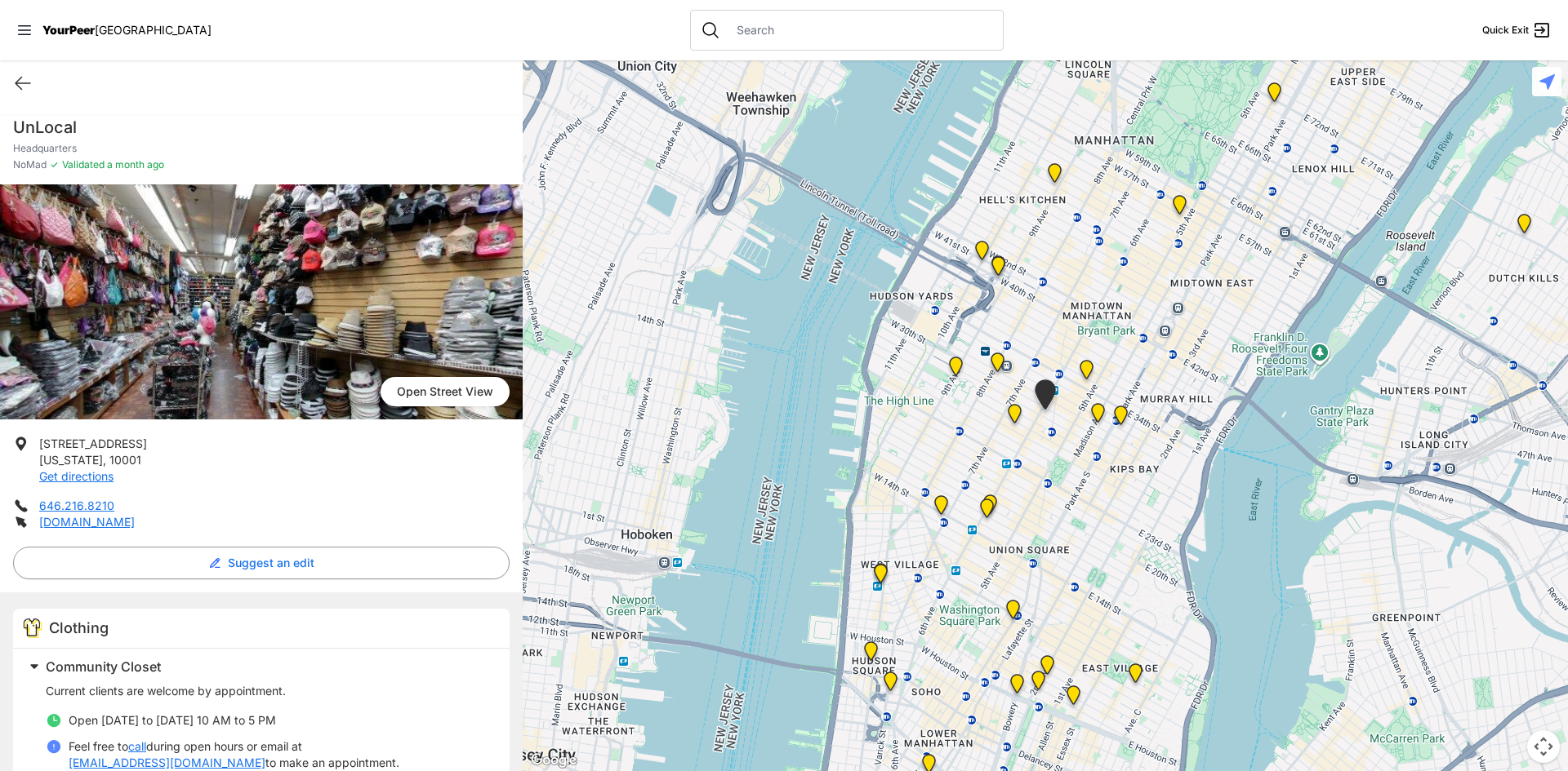
click at [996, 364] on img "Antonio Olivieri Drop-in Center" at bounding box center [997, 365] width 21 height 26
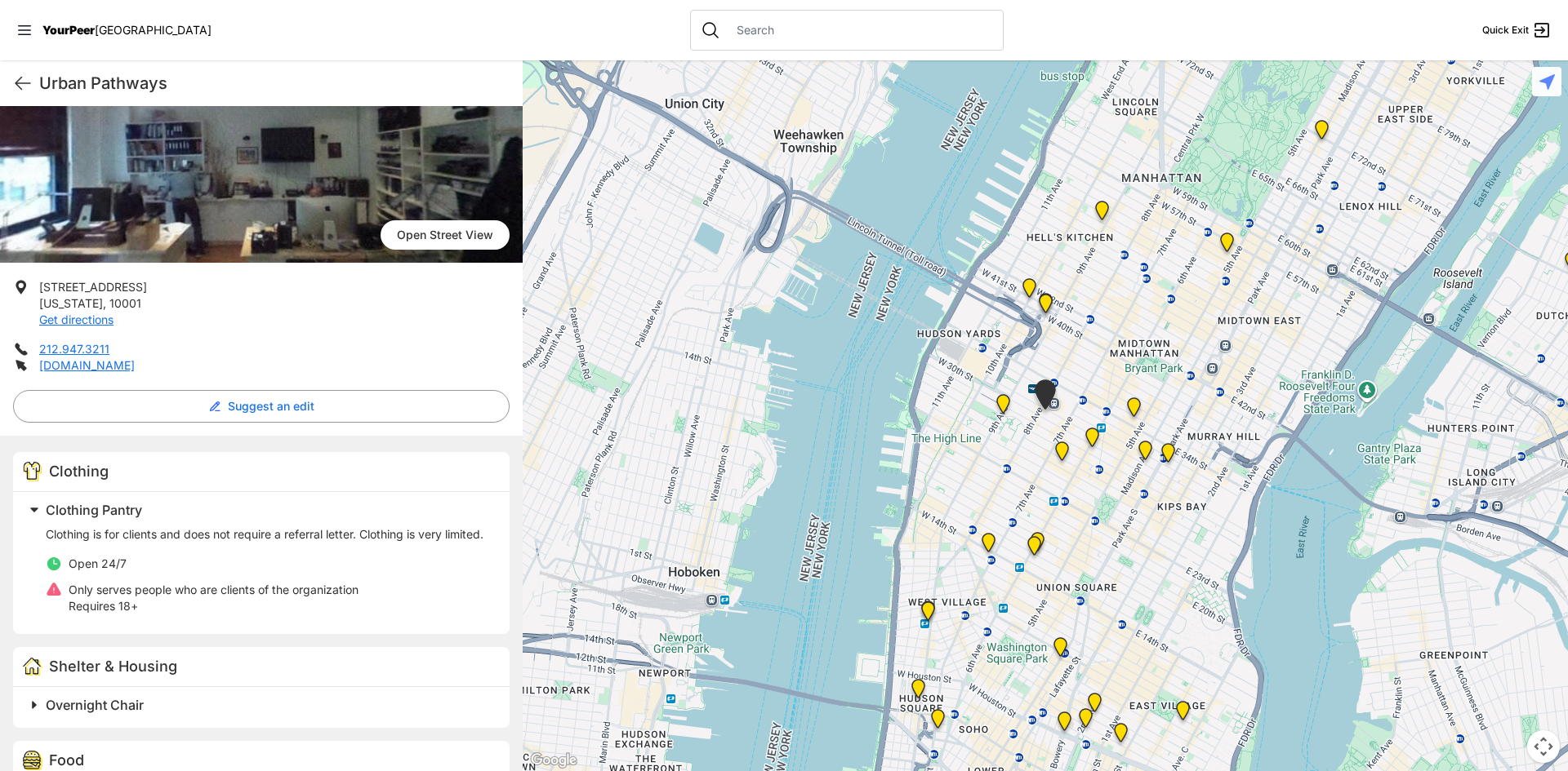
scroll to position [163, 0]
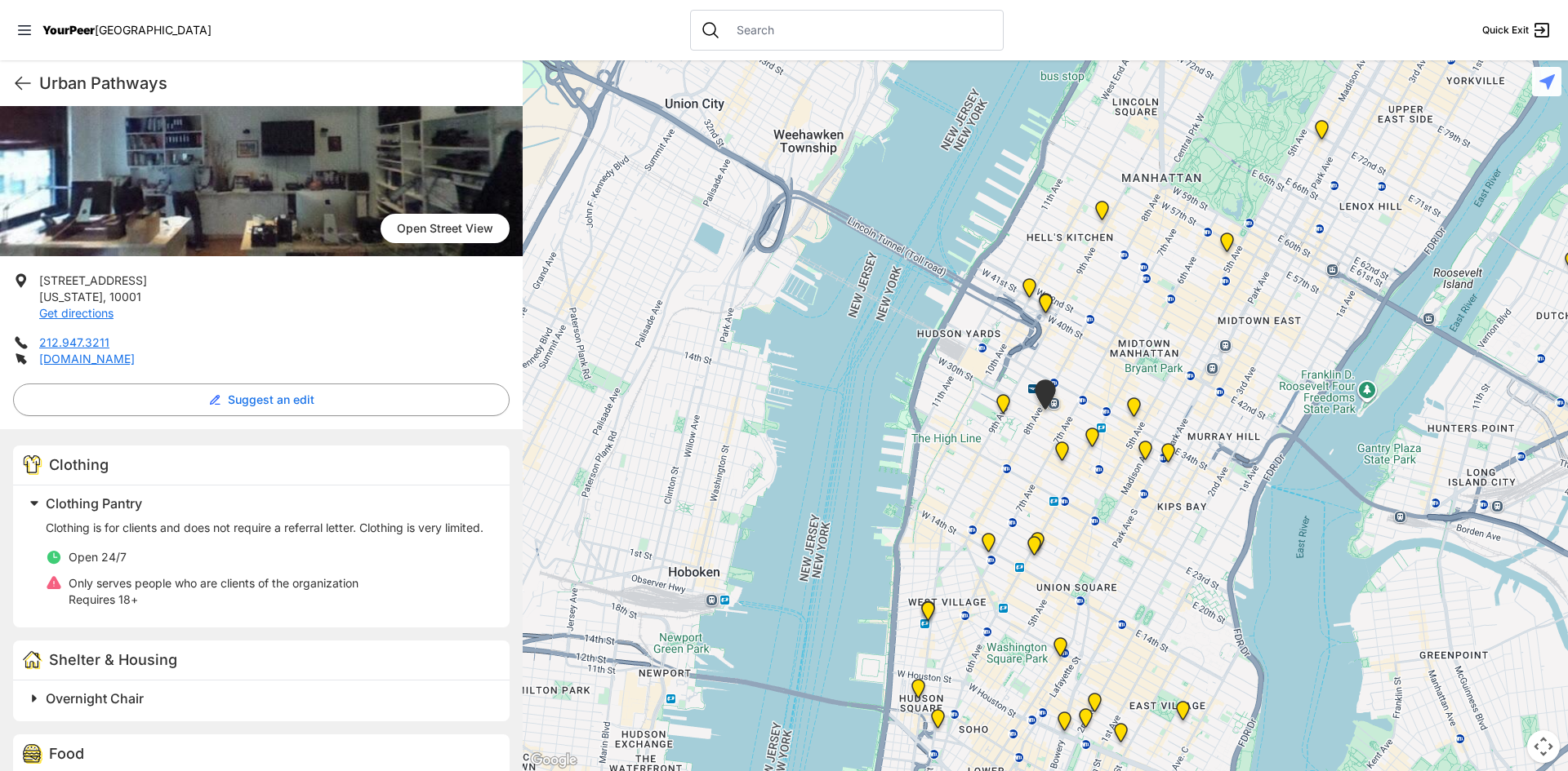
click at [1061, 455] on img "New Location, Headquarters" at bounding box center [1062, 454] width 21 height 26
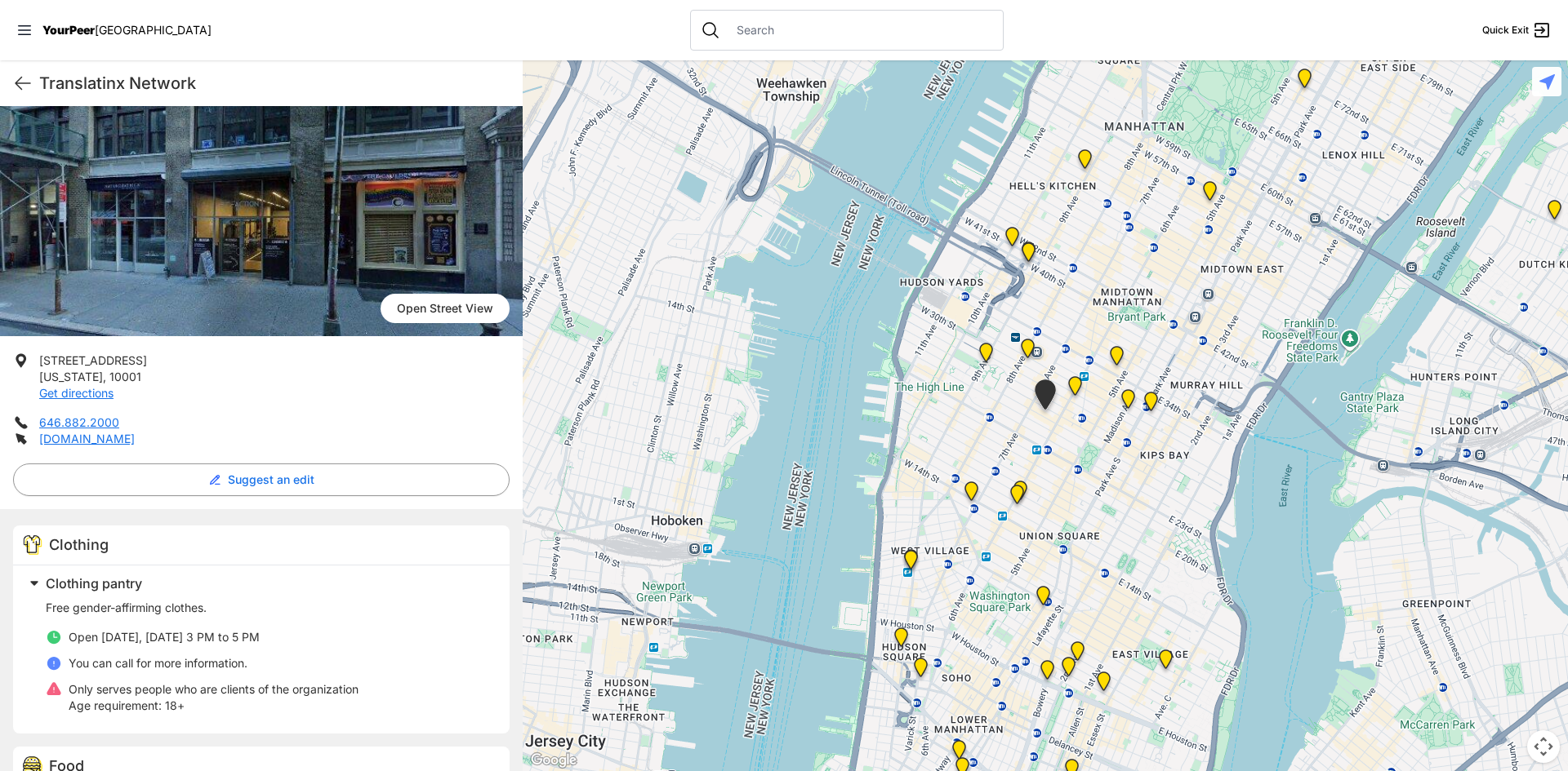
scroll to position [163, 0]
